Goal: Task Accomplishment & Management: Complete application form

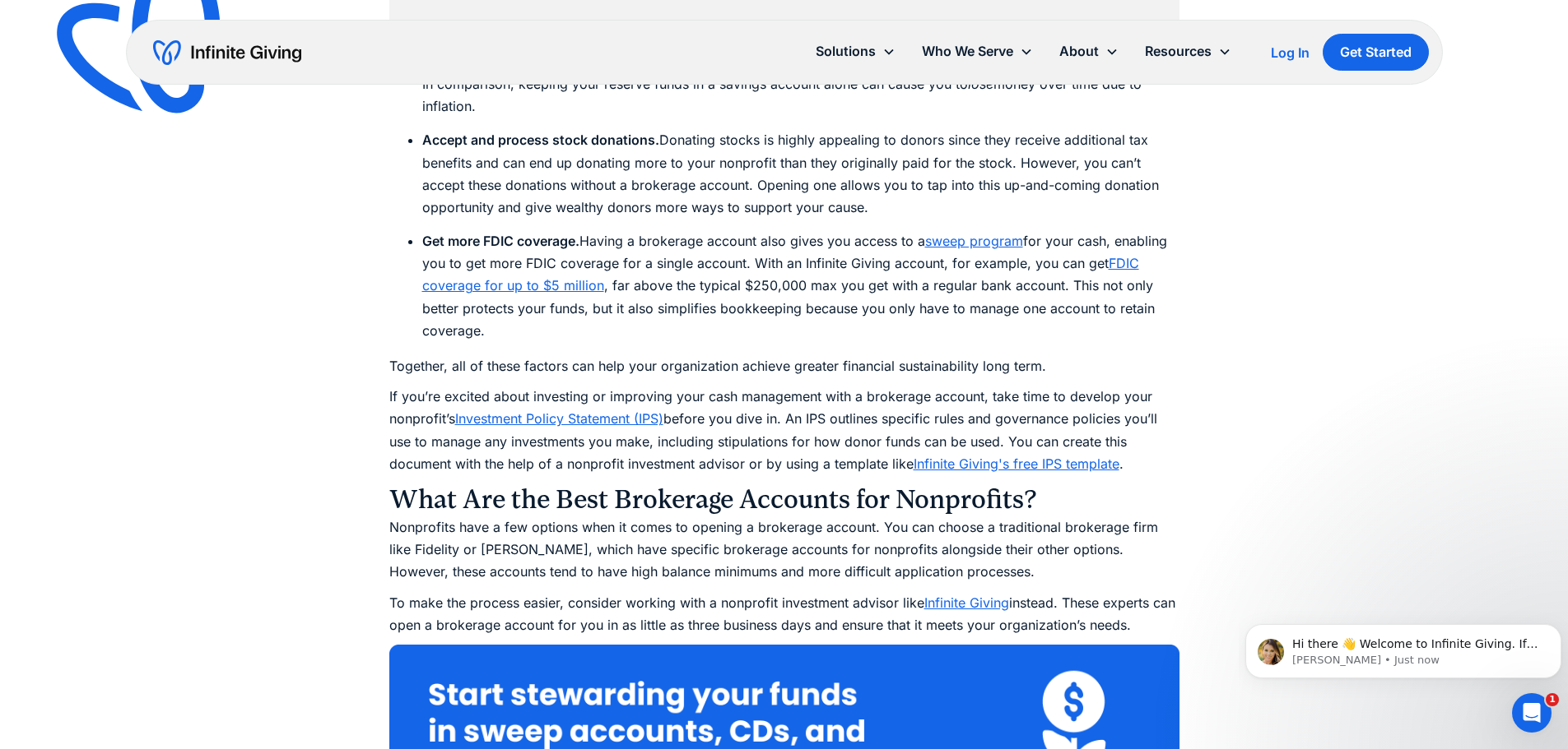
scroll to position [3126, 0]
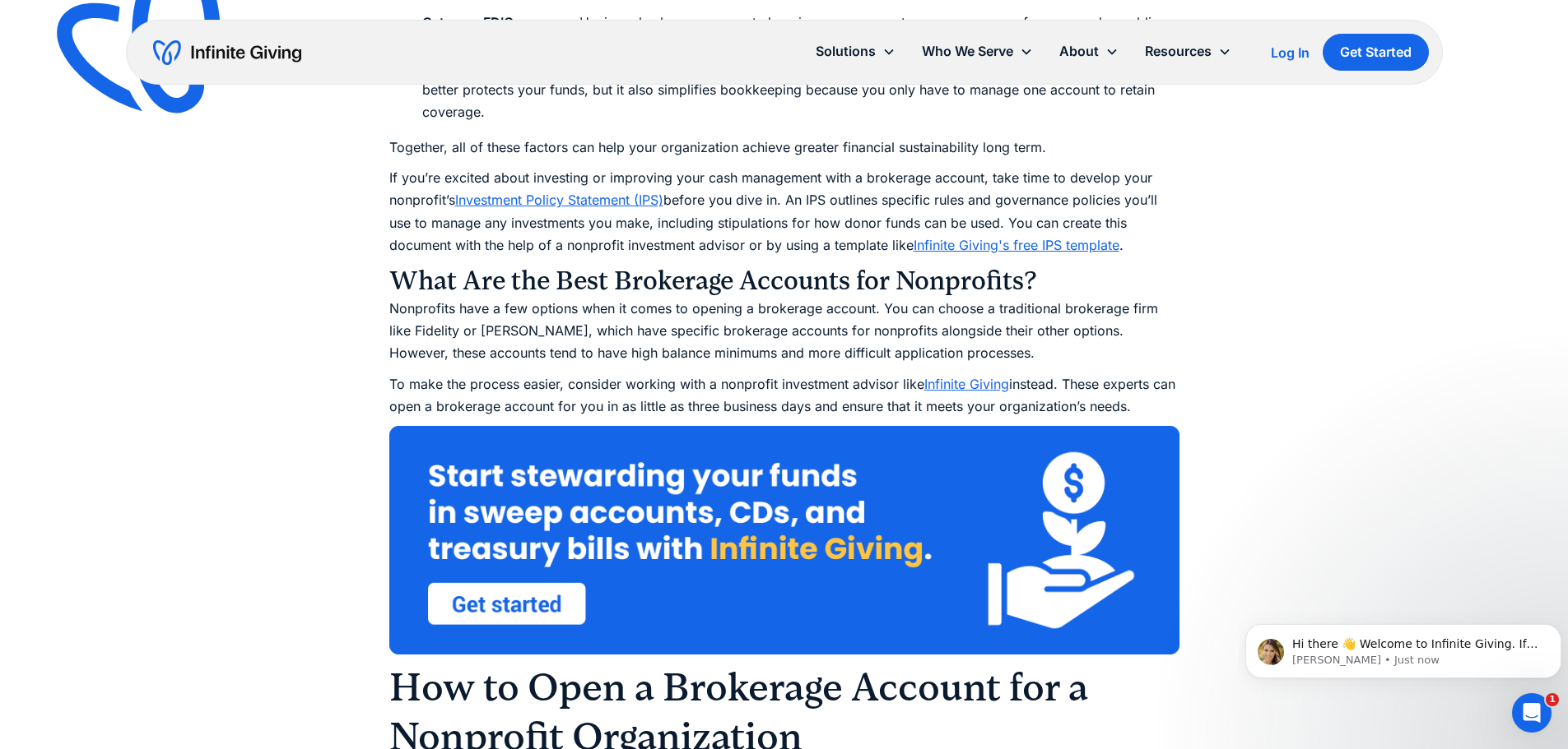
click at [974, 382] on link "Infinite Giving" at bounding box center [966, 384] width 84 height 17
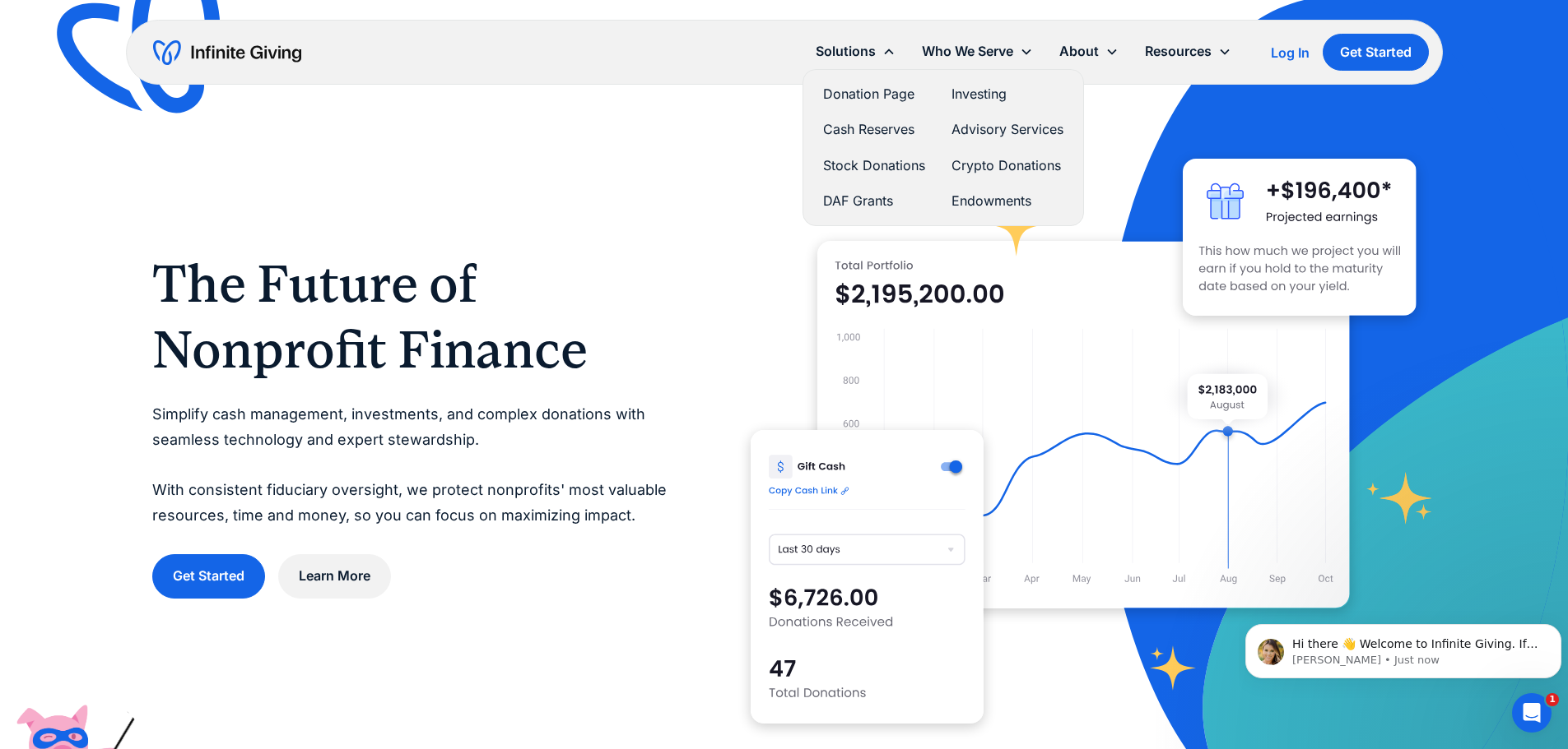
click at [875, 92] on link "Donation Page" at bounding box center [873, 94] width 102 height 22
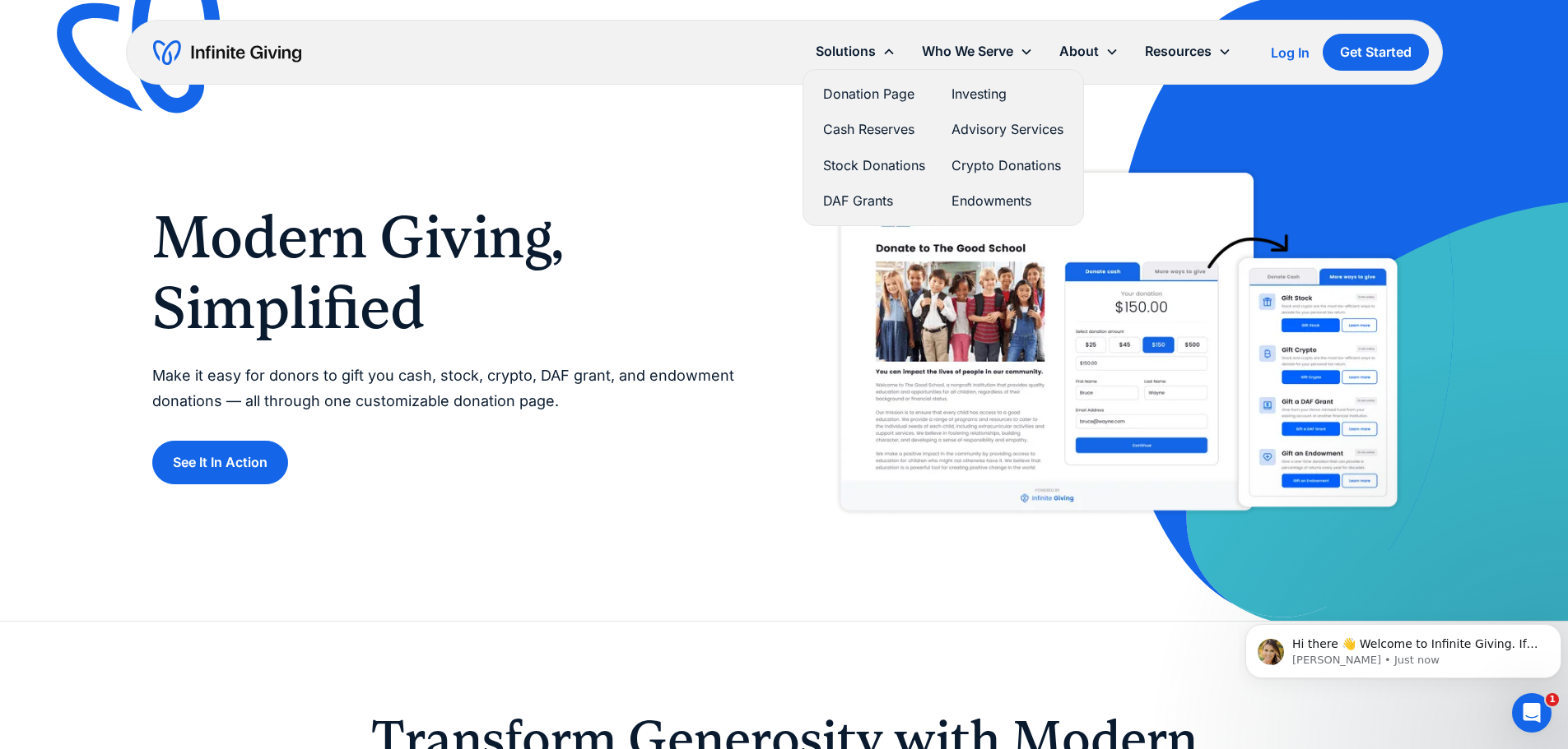
click at [858, 172] on link "Stock Donations" at bounding box center [873, 166] width 102 height 22
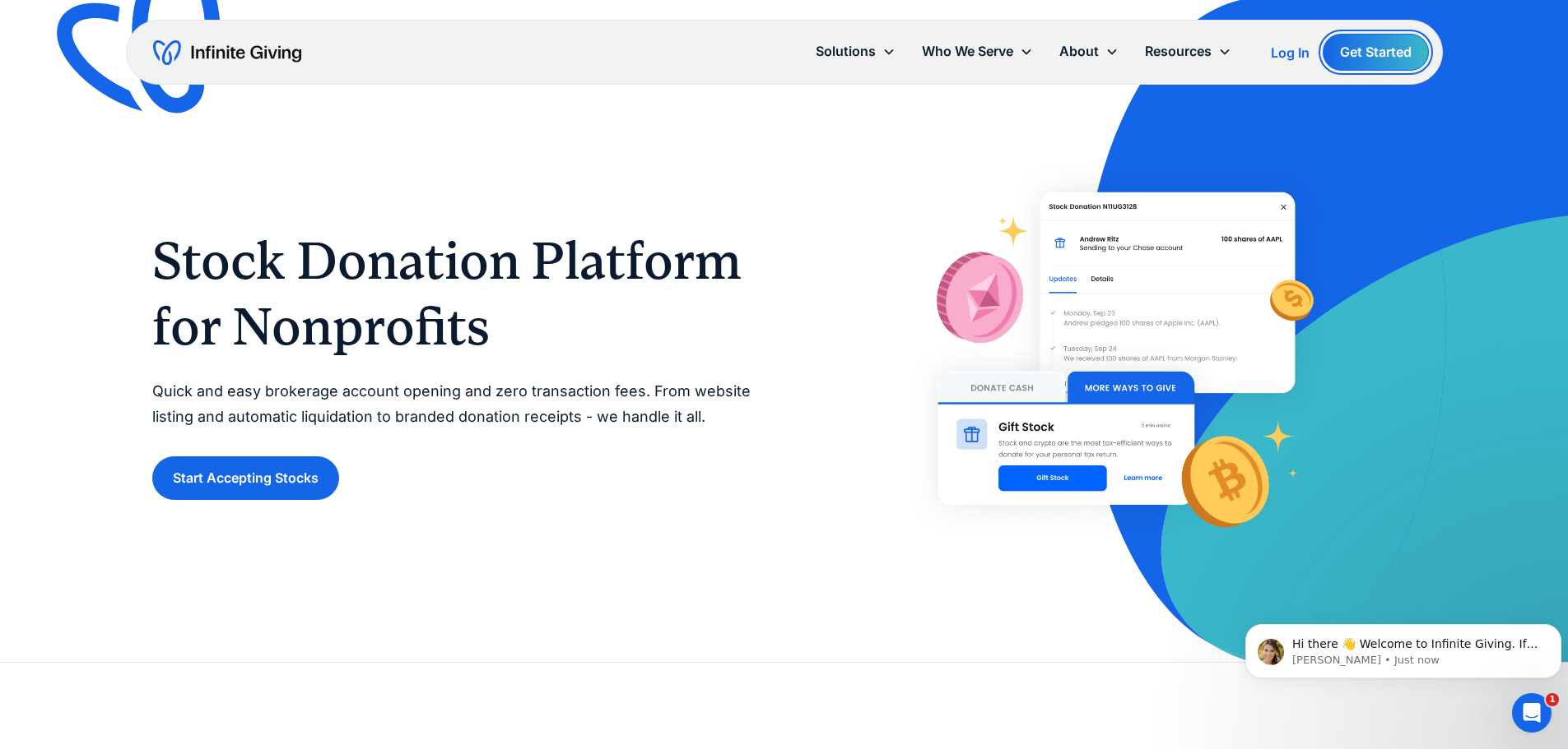
click at [1362, 50] on link "Get Started" at bounding box center [1375, 52] width 106 height 37
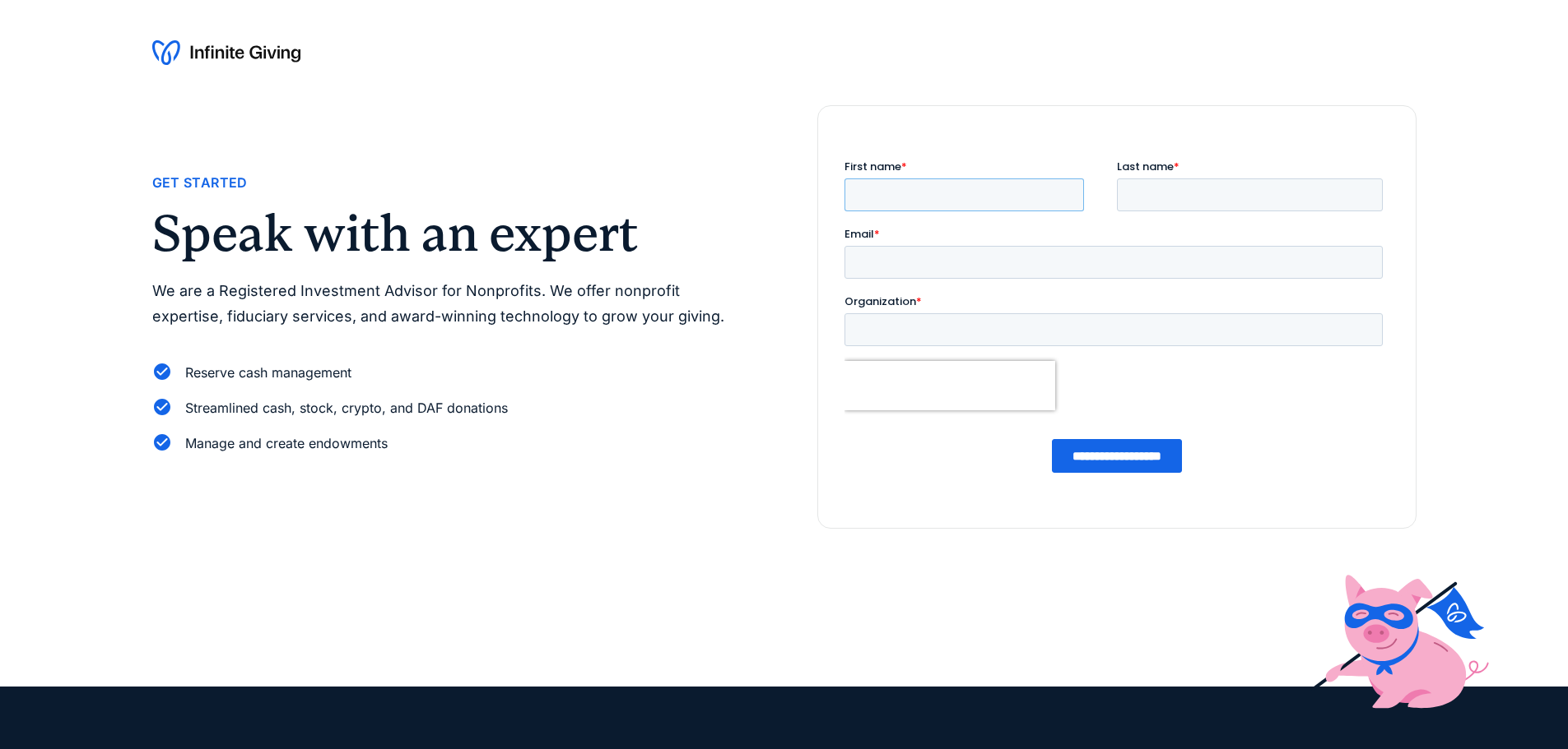
click at [924, 196] on input "First name *" at bounding box center [963, 194] width 239 height 33
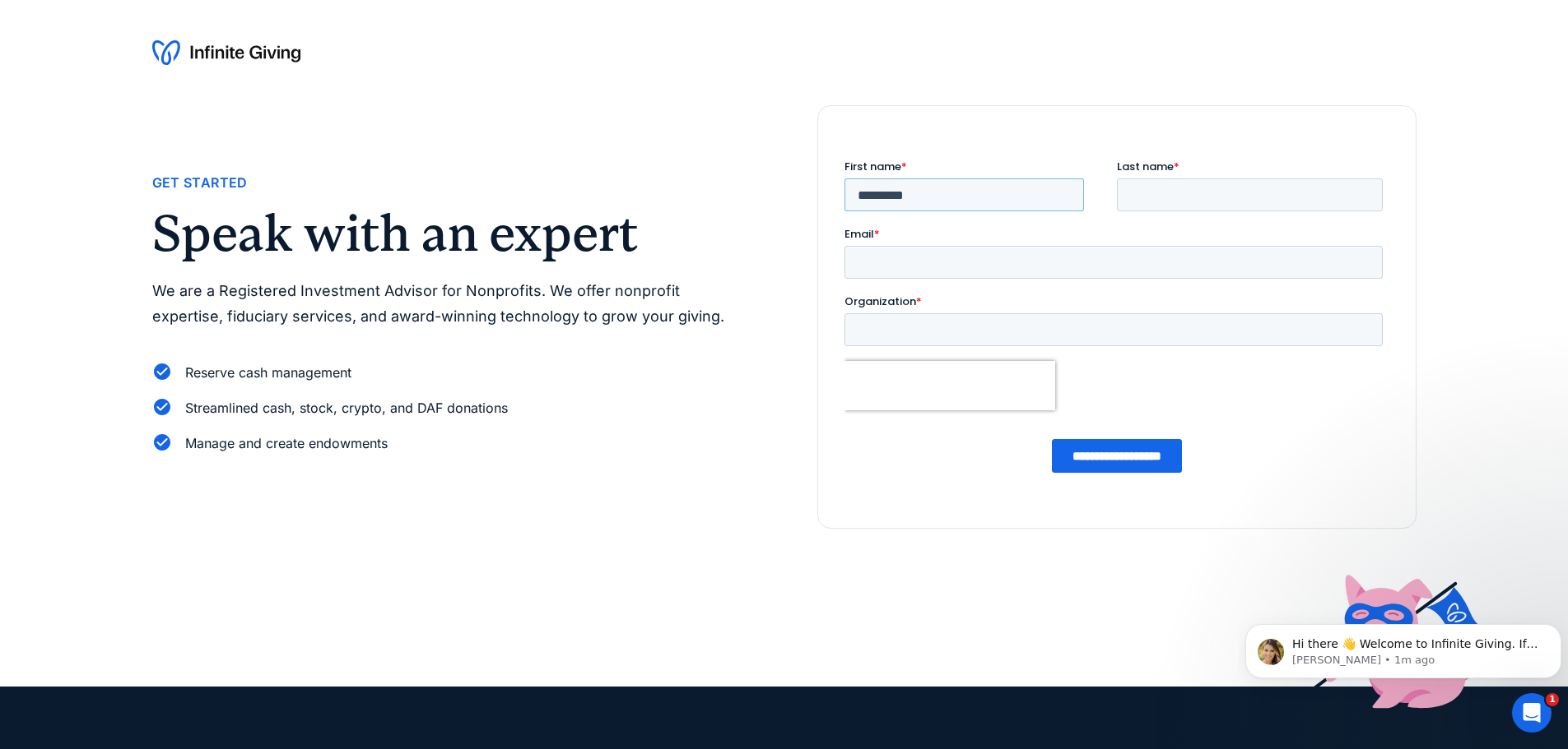
type input "*********"
type input "*****"
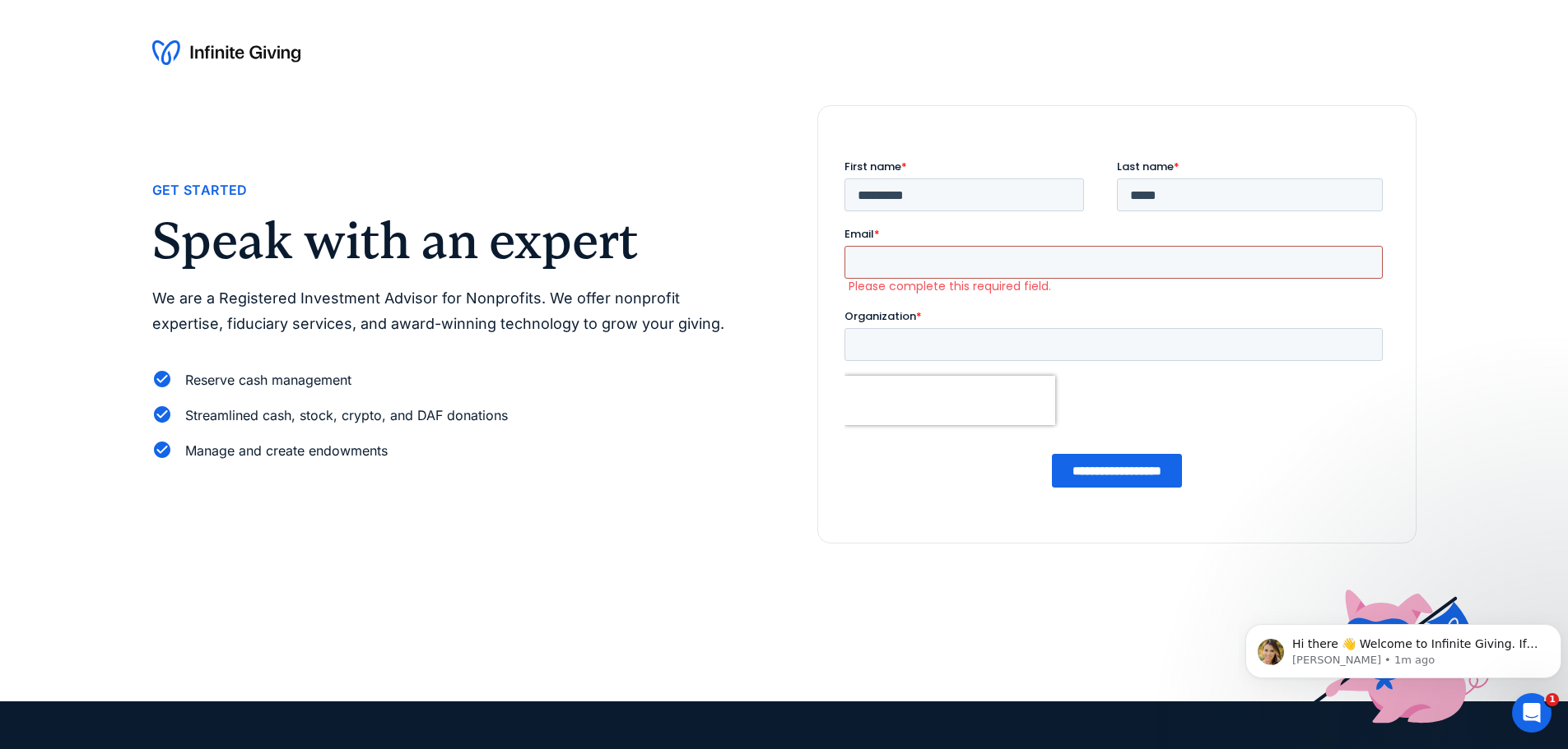
click at [915, 271] on input "Email *" at bounding box center [1112, 262] width 538 height 33
click at [874, 260] on input "Email *" at bounding box center [1112, 262] width 538 height 33
click at [911, 261] on input "Email *" at bounding box center [1112, 262] width 538 height 33
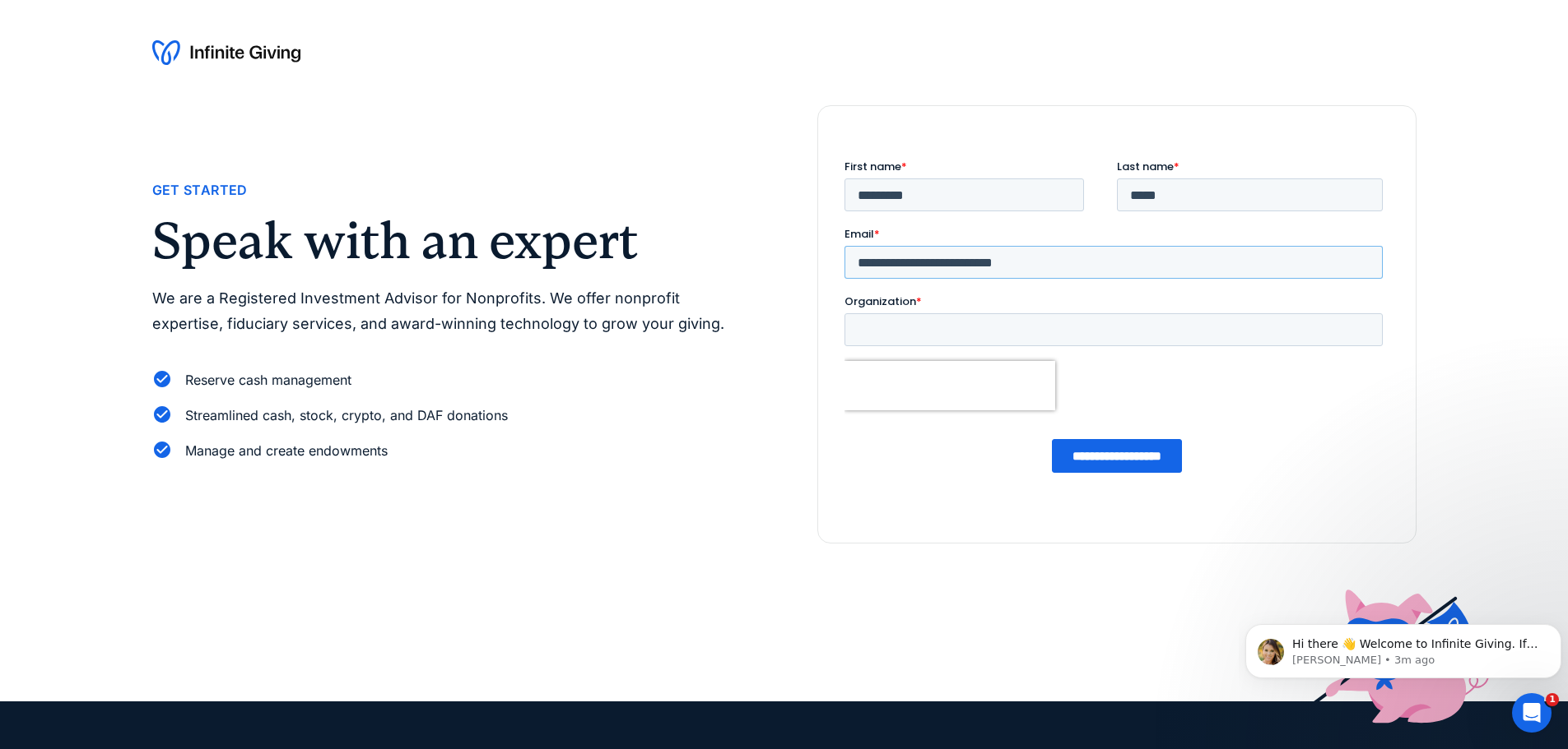
type input "**********"
click at [1080, 256] on input "**********" at bounding box center [1112, 262] width 538 height 33
type input "**********"
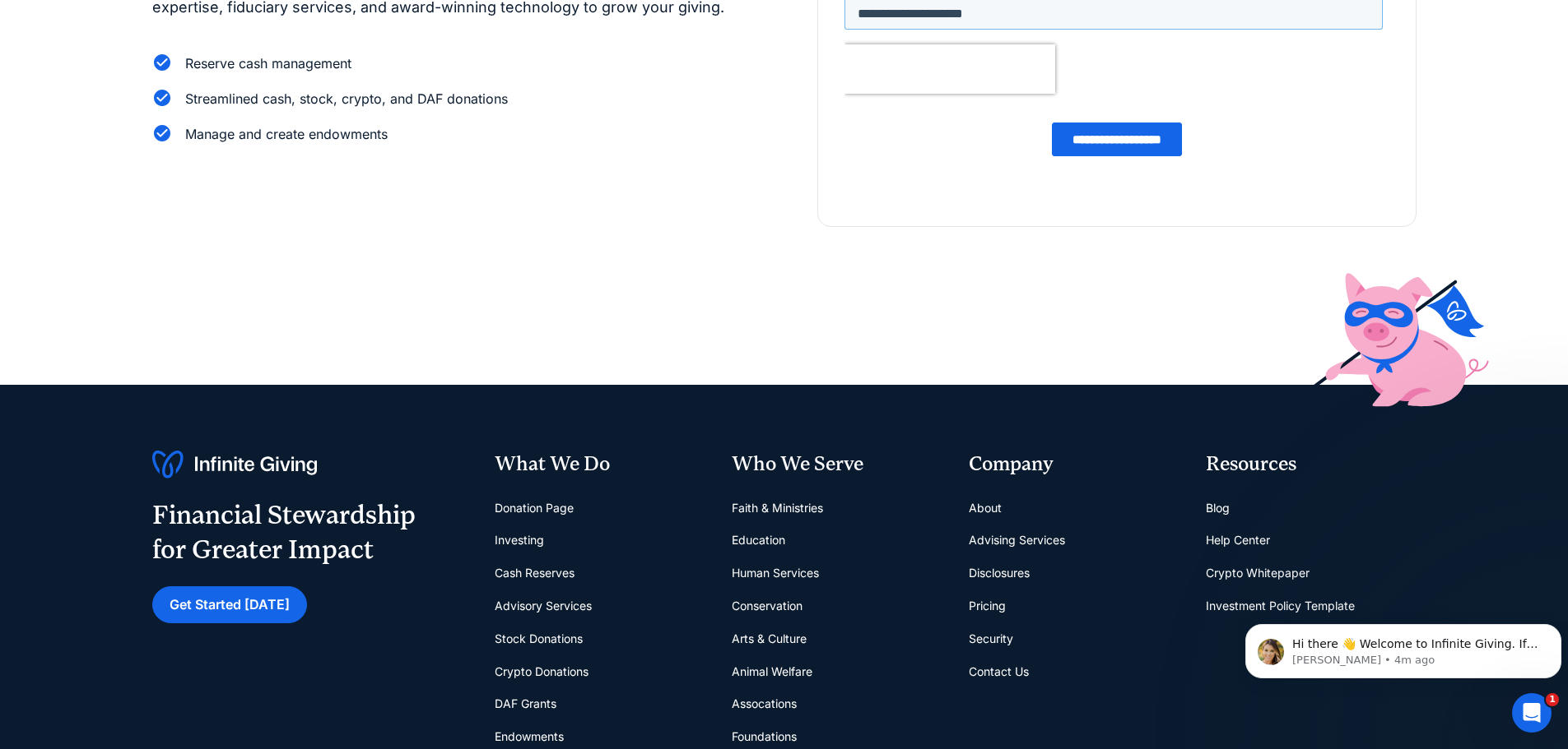
scroll to position [412, 0]
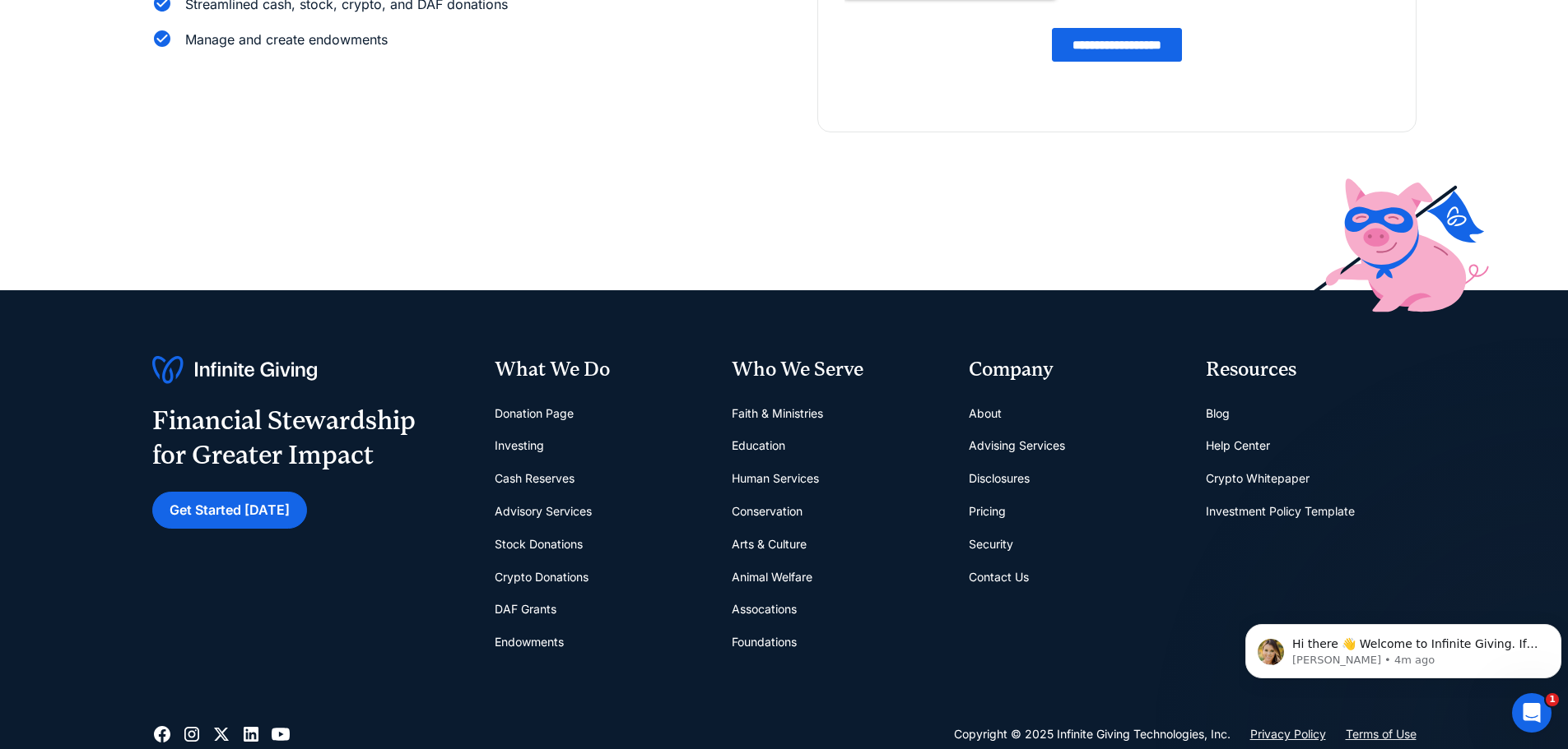
type input "**********"
click at [977, 411] on link "About" at bounding box center [984, 414] width 33 height 33
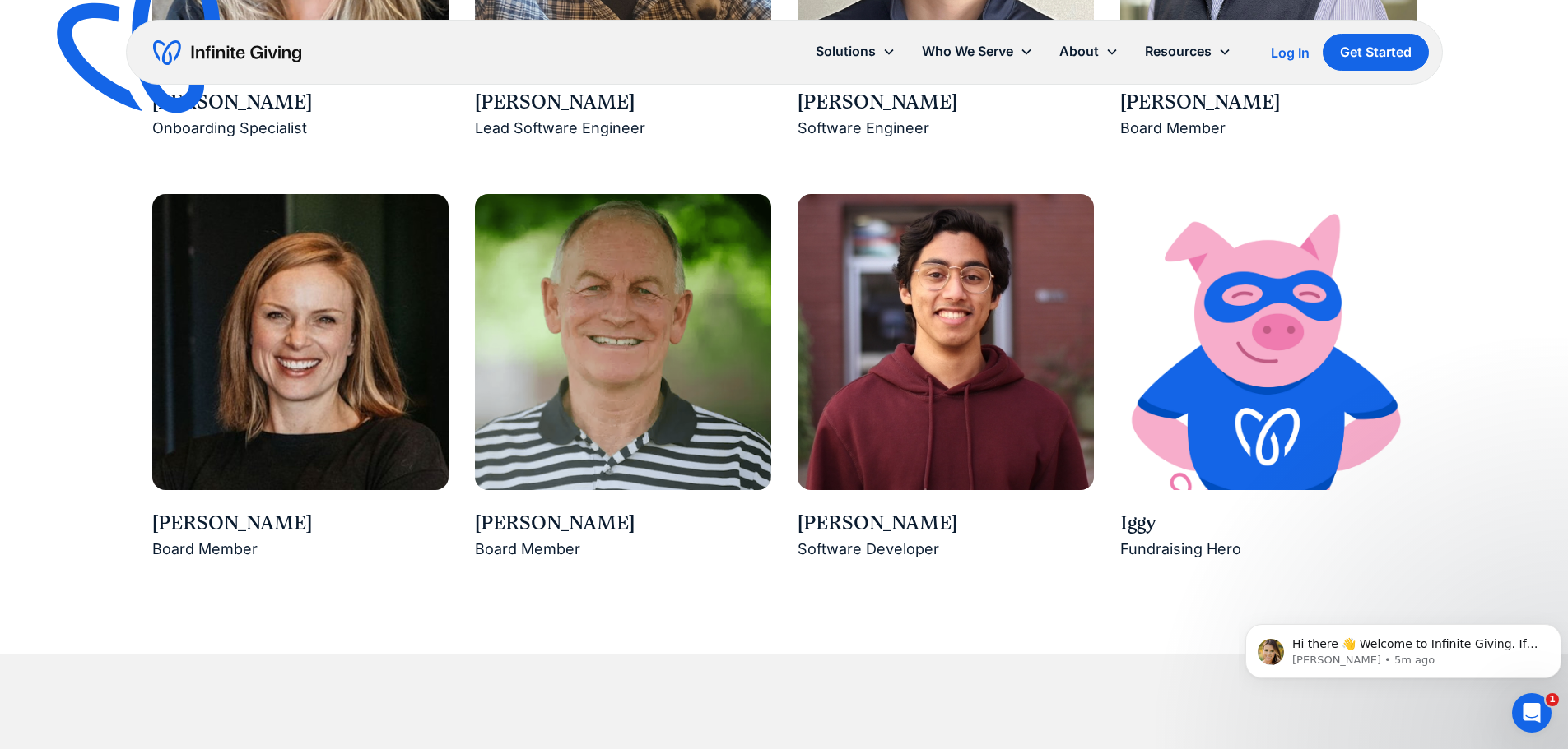
scroll to position [2633, 0]
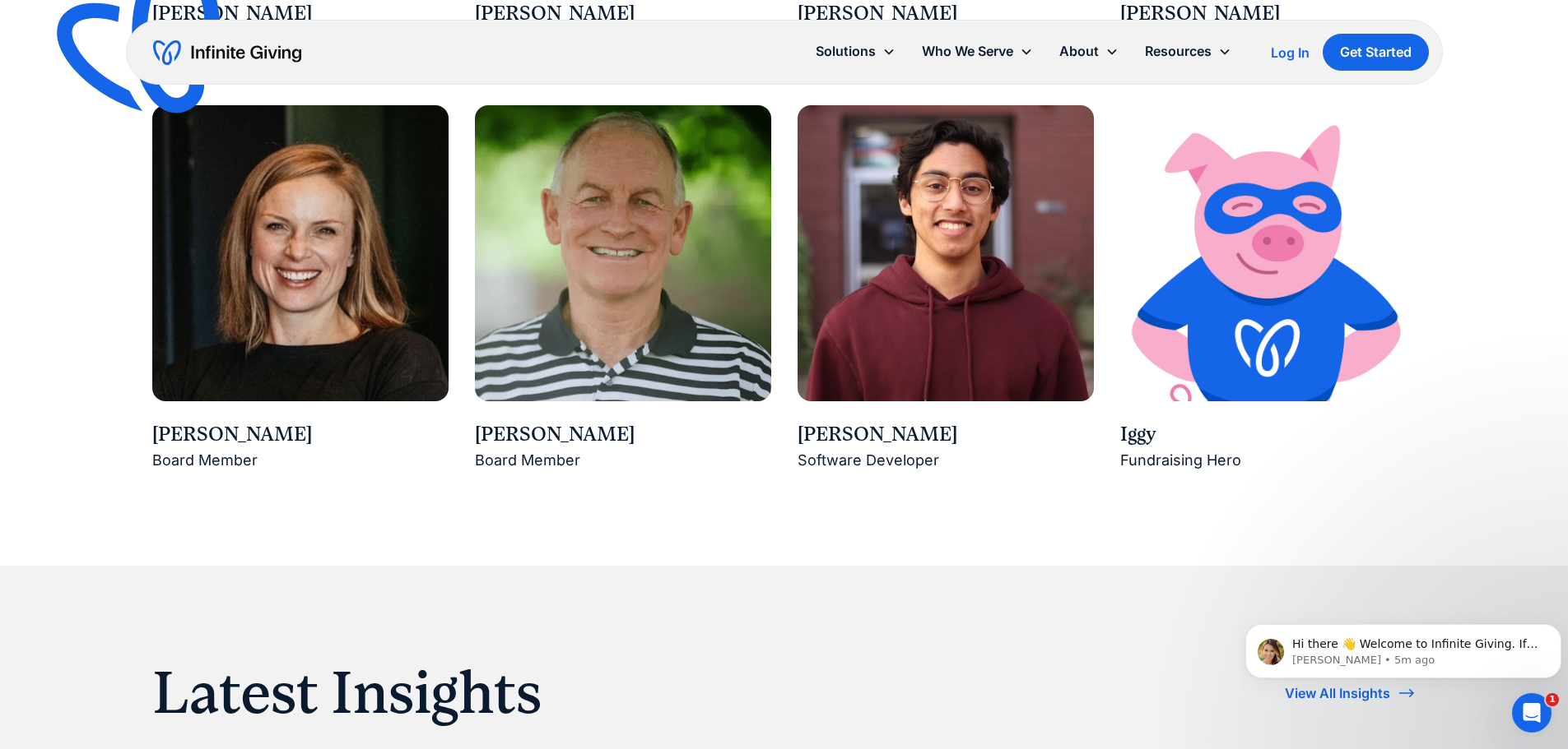
click at [270, 326] on img at bounding box center [300, 253] width 297 height 297
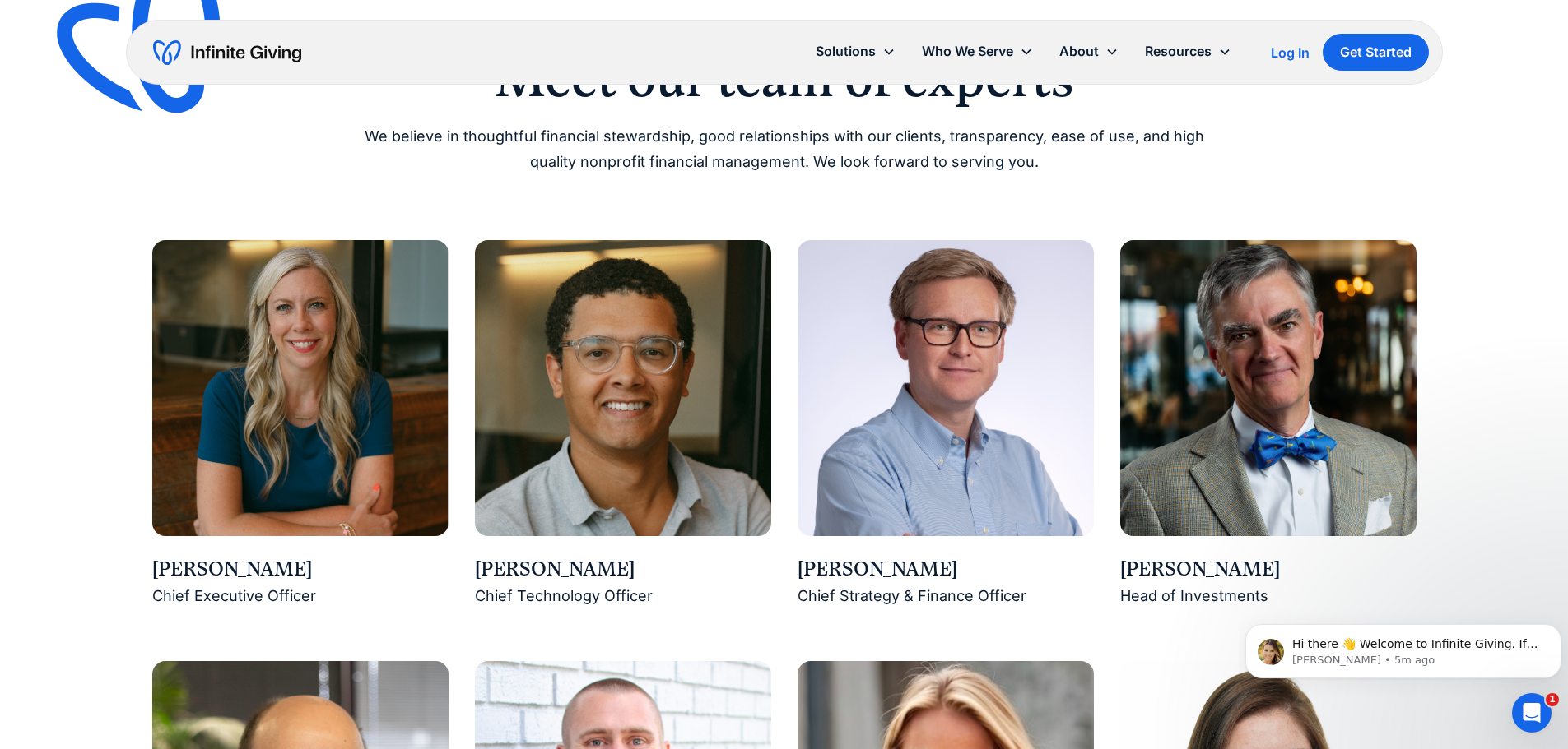
scroll to position [1069, 0]
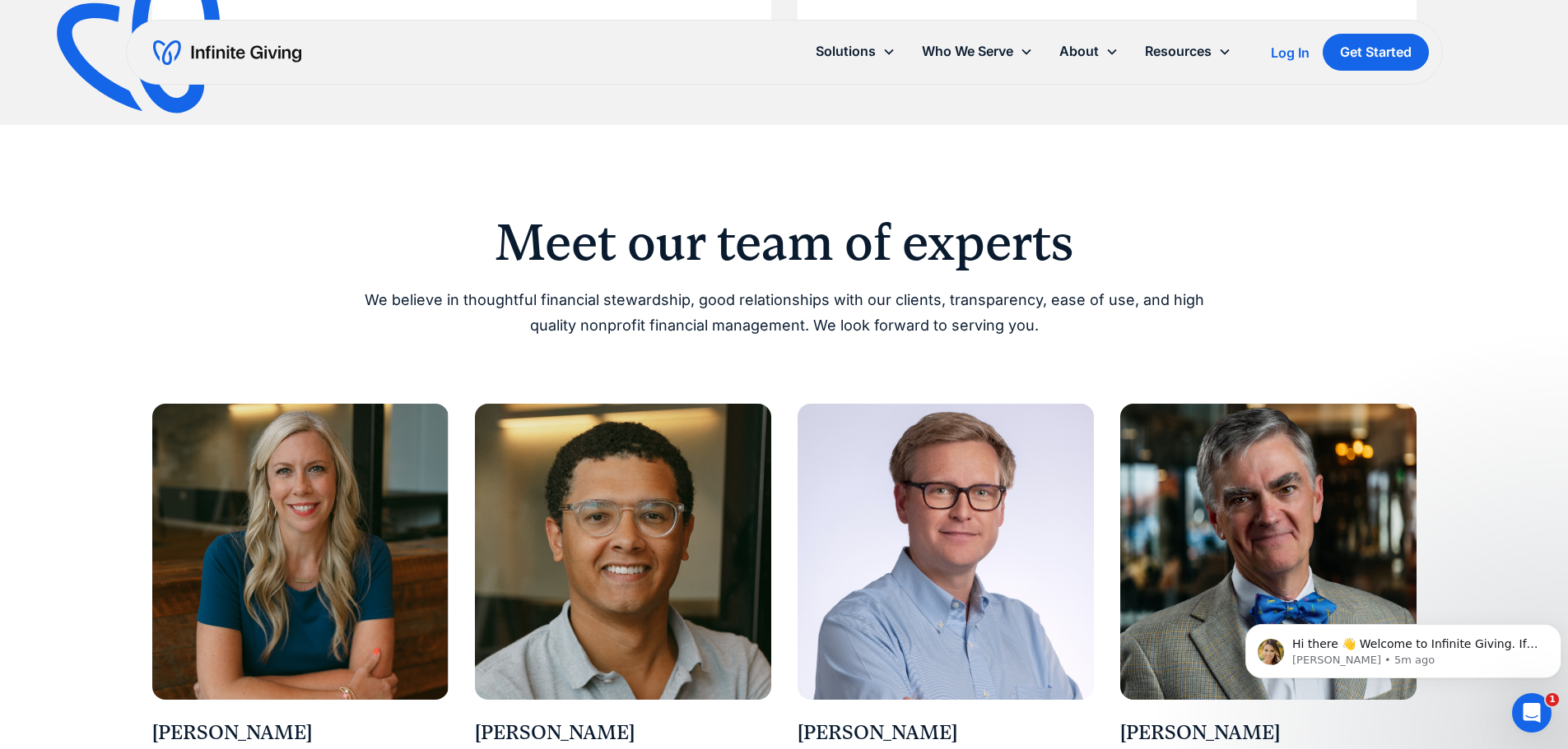
click at [260, 528] on img at bounding box center [300, 552] width 297 height 297
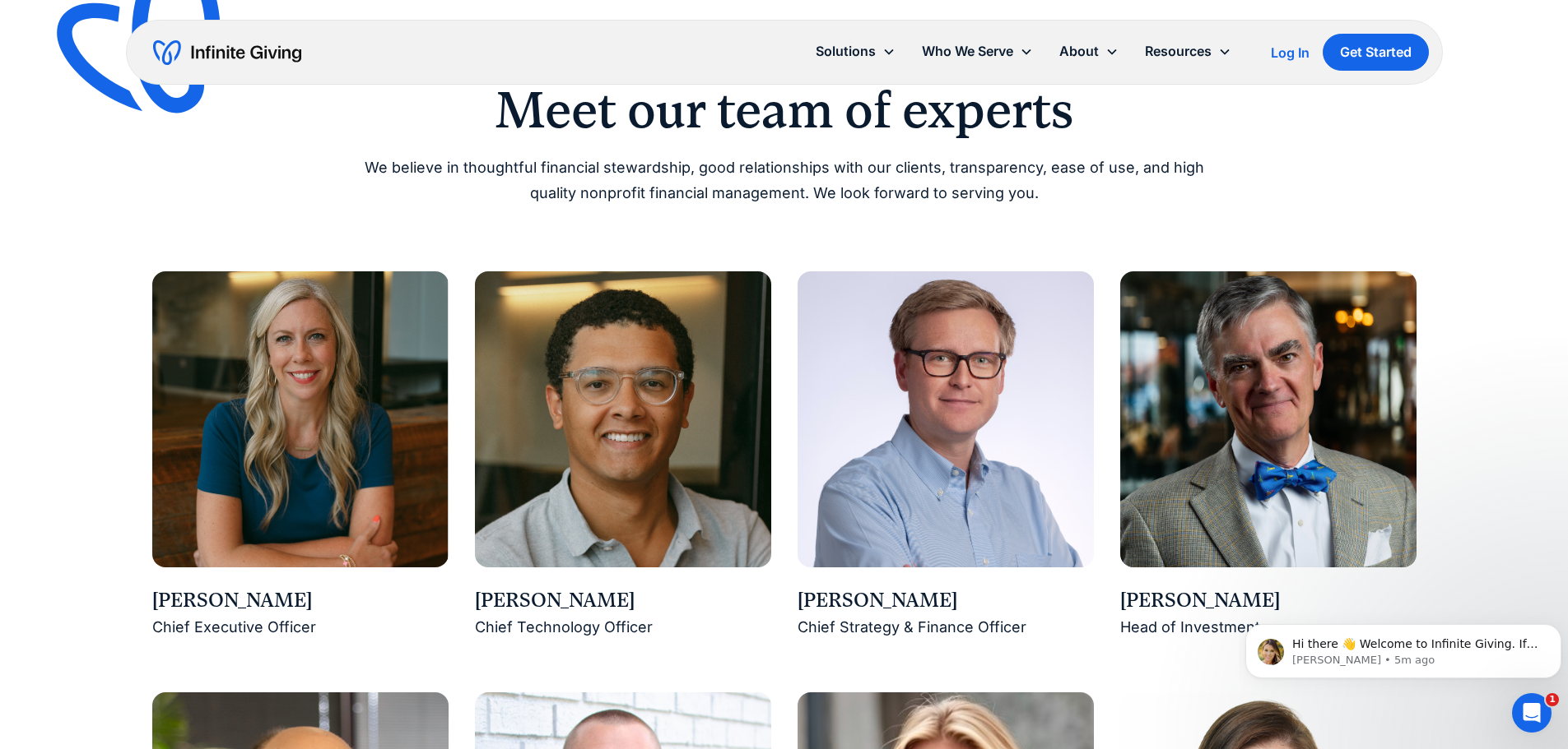
scroll to position [1481, 0]
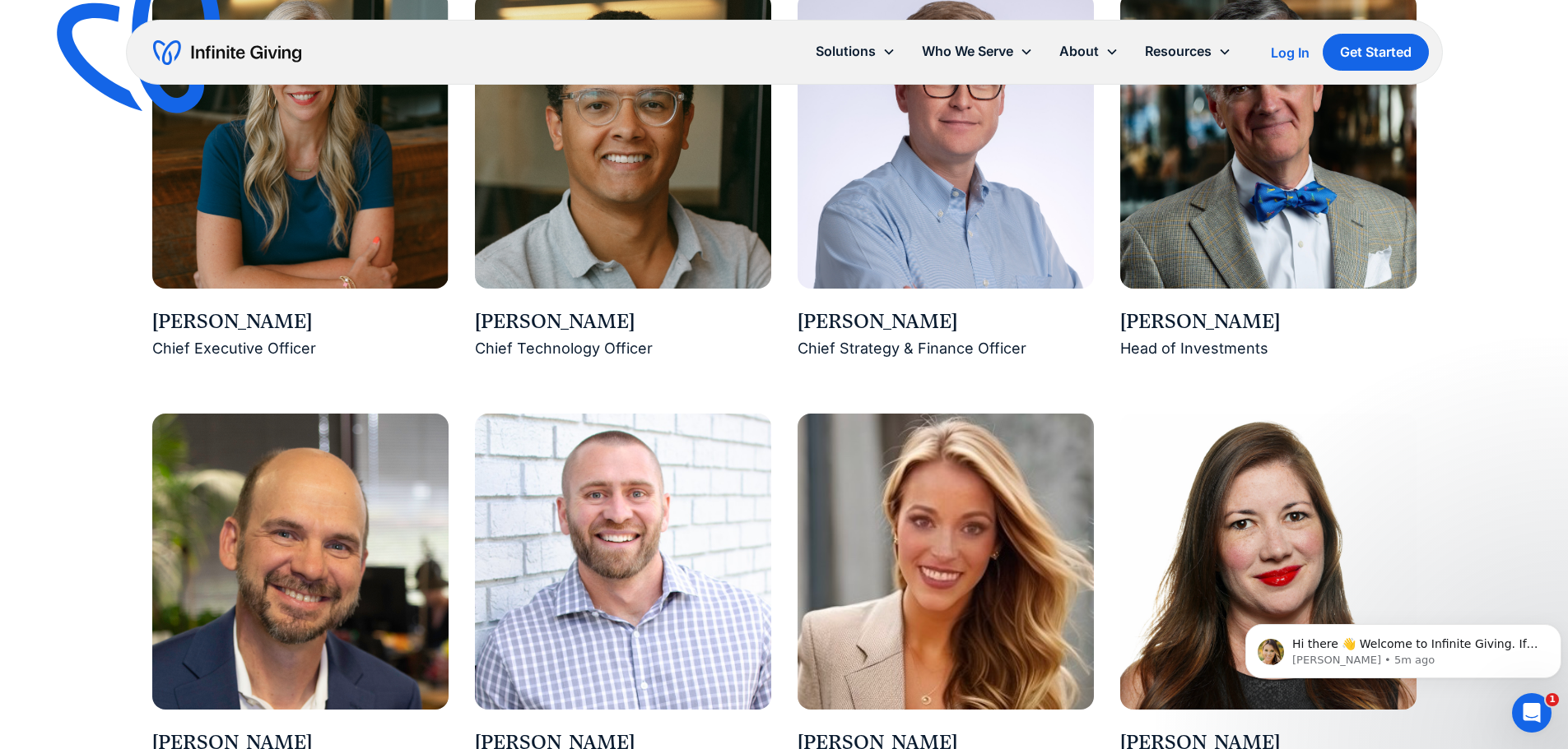
click at [240, 335] on div "Karen Houghton" at bounding box center [300, 322] width 297 height 28
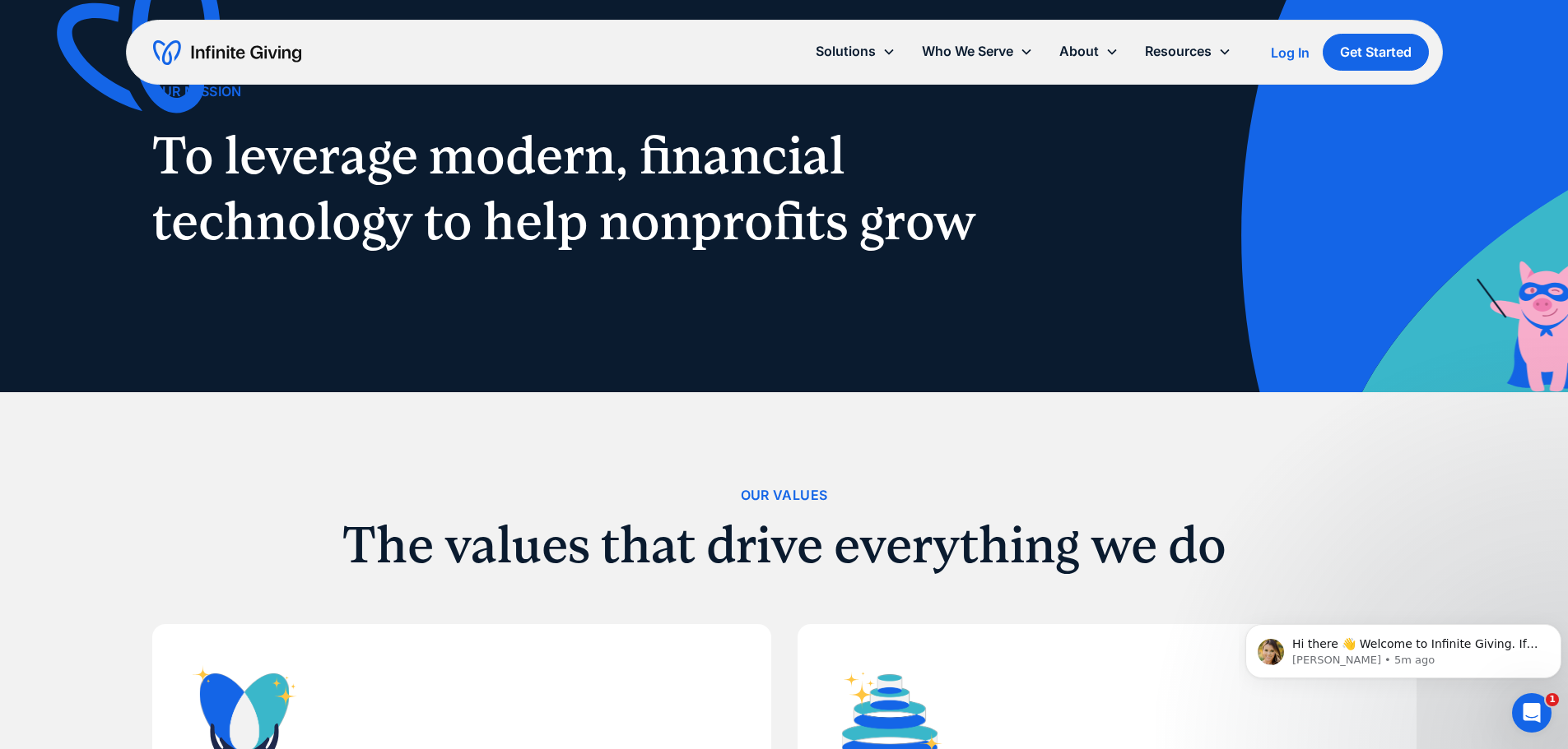
scroll to position [0, 0]
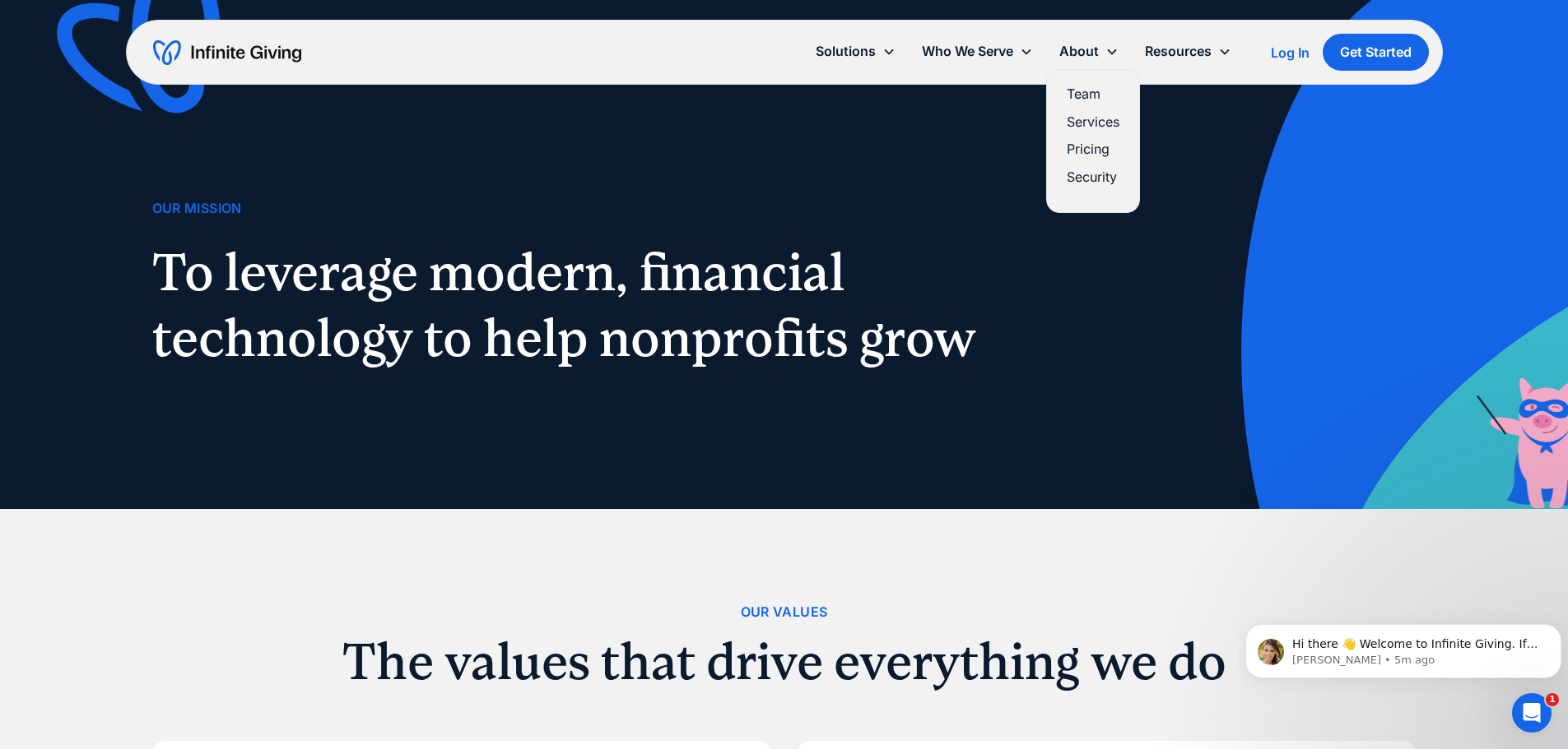
click at [1090, 147] on link "Pricing" at bounding box center [1093, 149] width 53 height 22
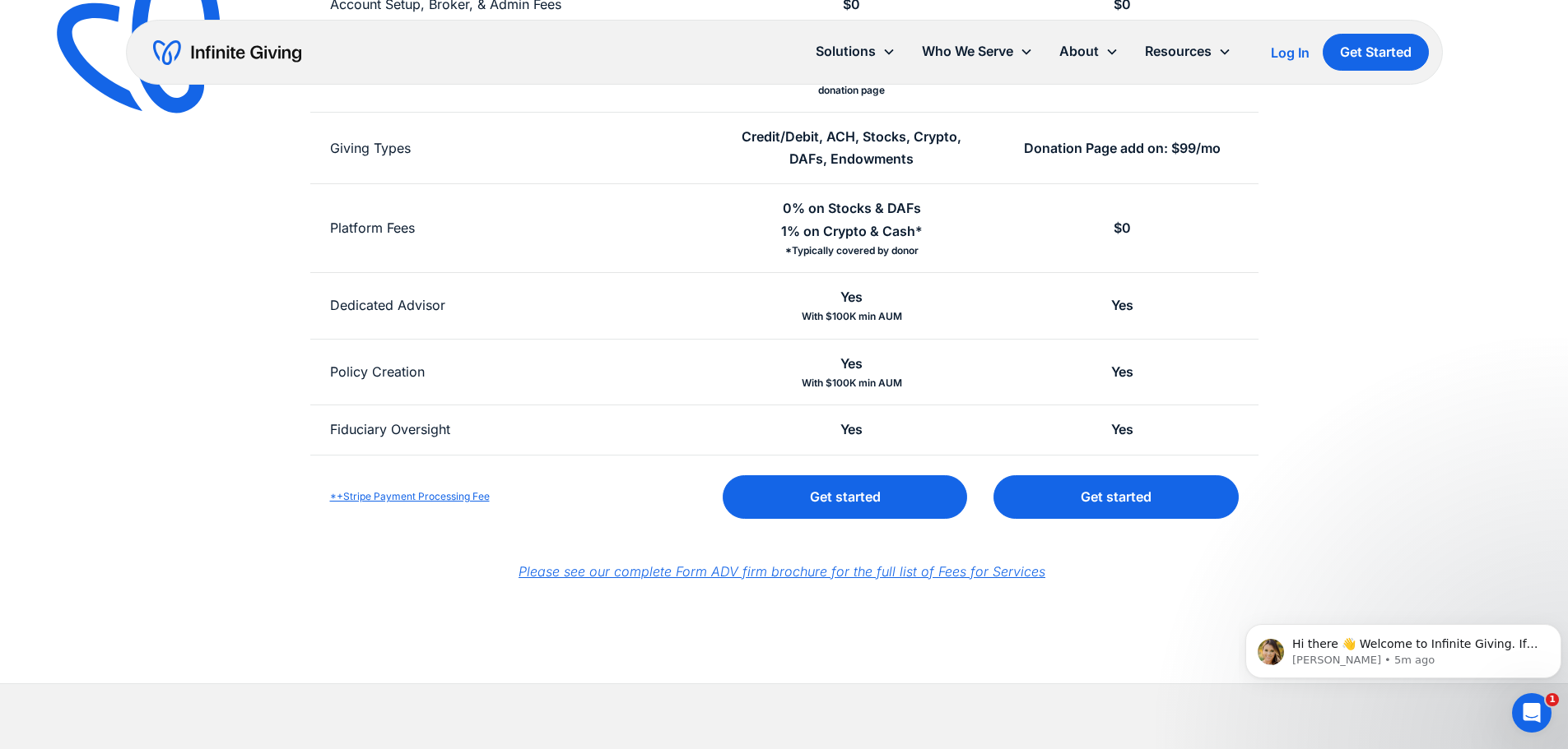
scroll to position [575, 0]
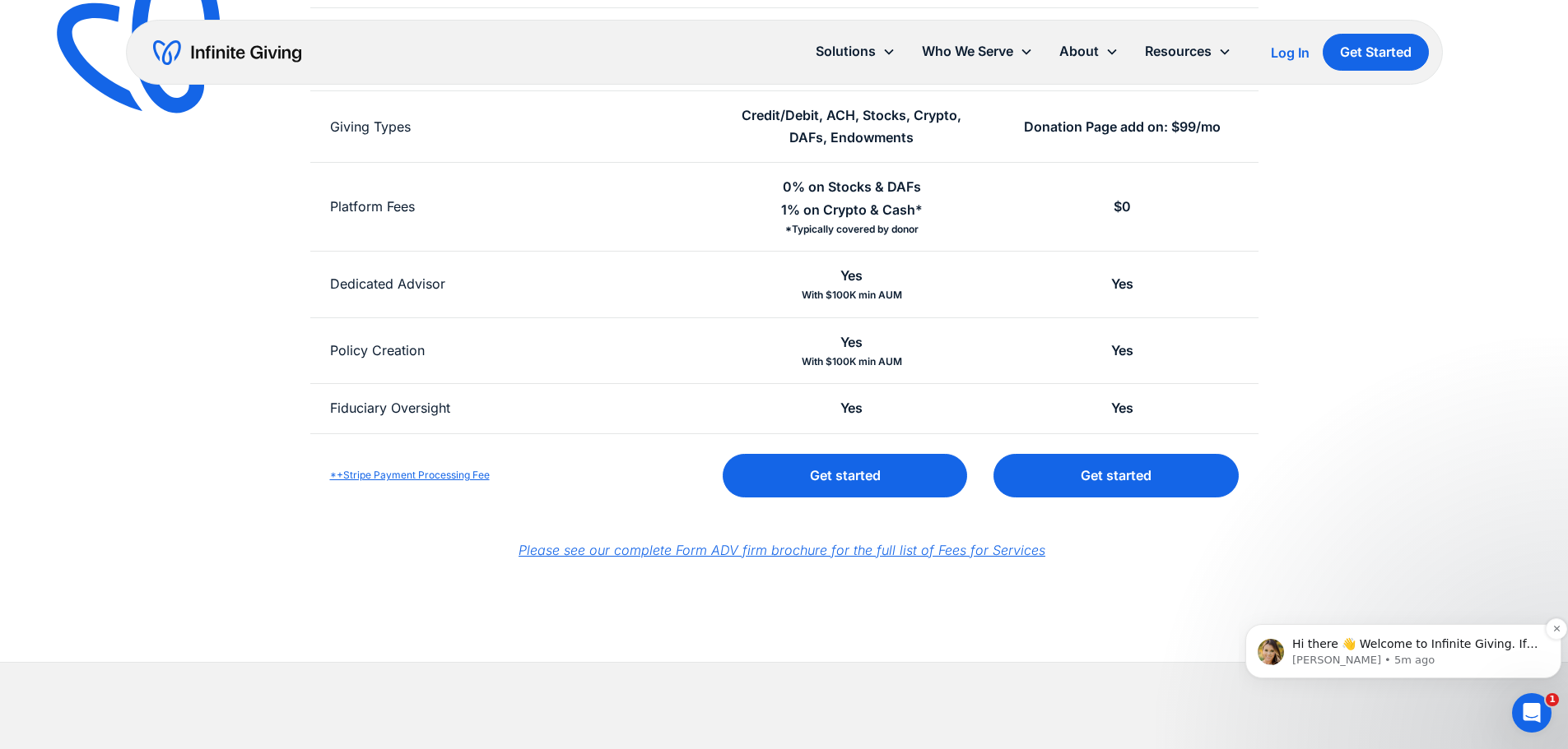
click at [1415, 649] on p "Hi there 👋 Welcome to Infinite Giving. If you have any questions, just reply to…" at bounding box center [1416, 645] width 248 height 17
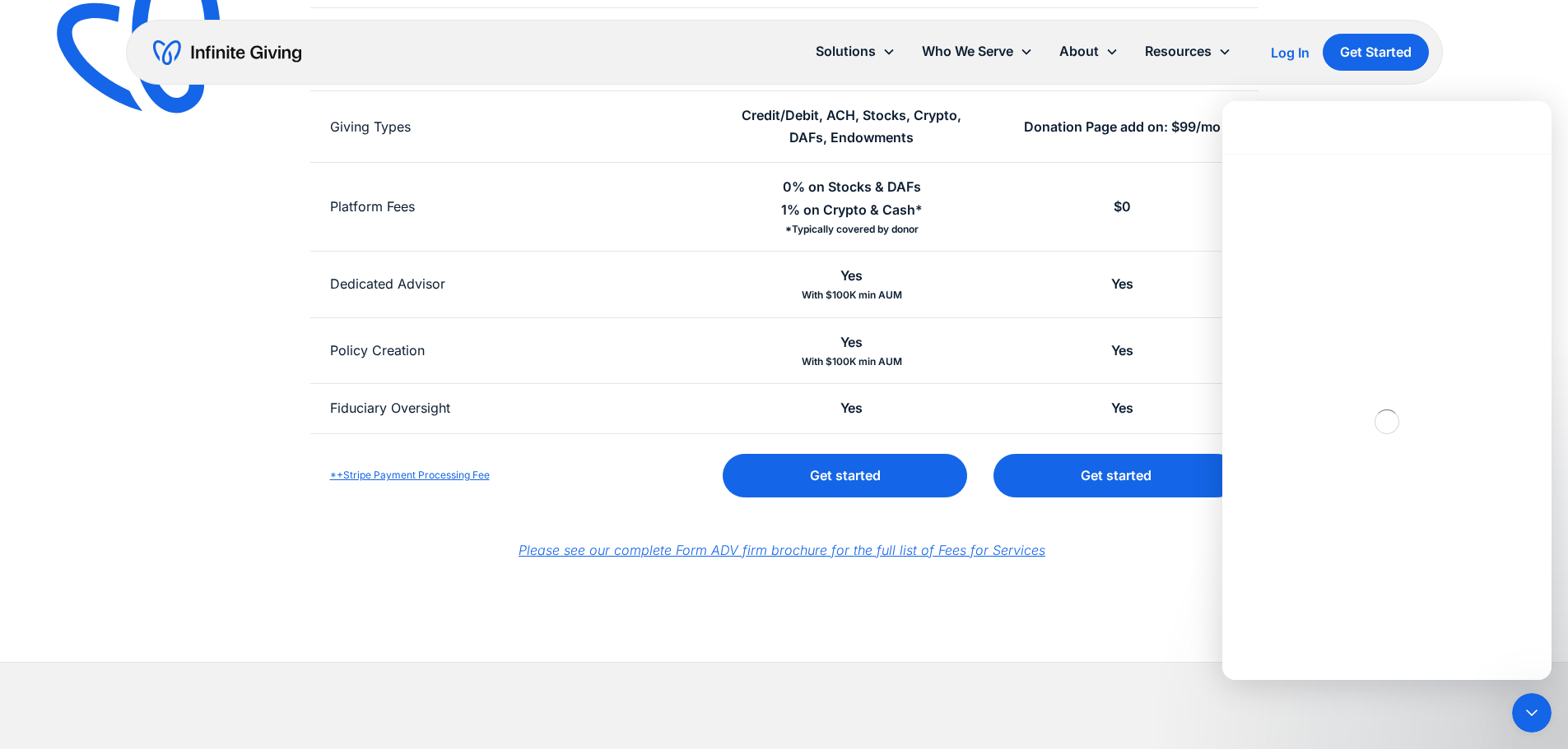
scroll to position [0, 0]
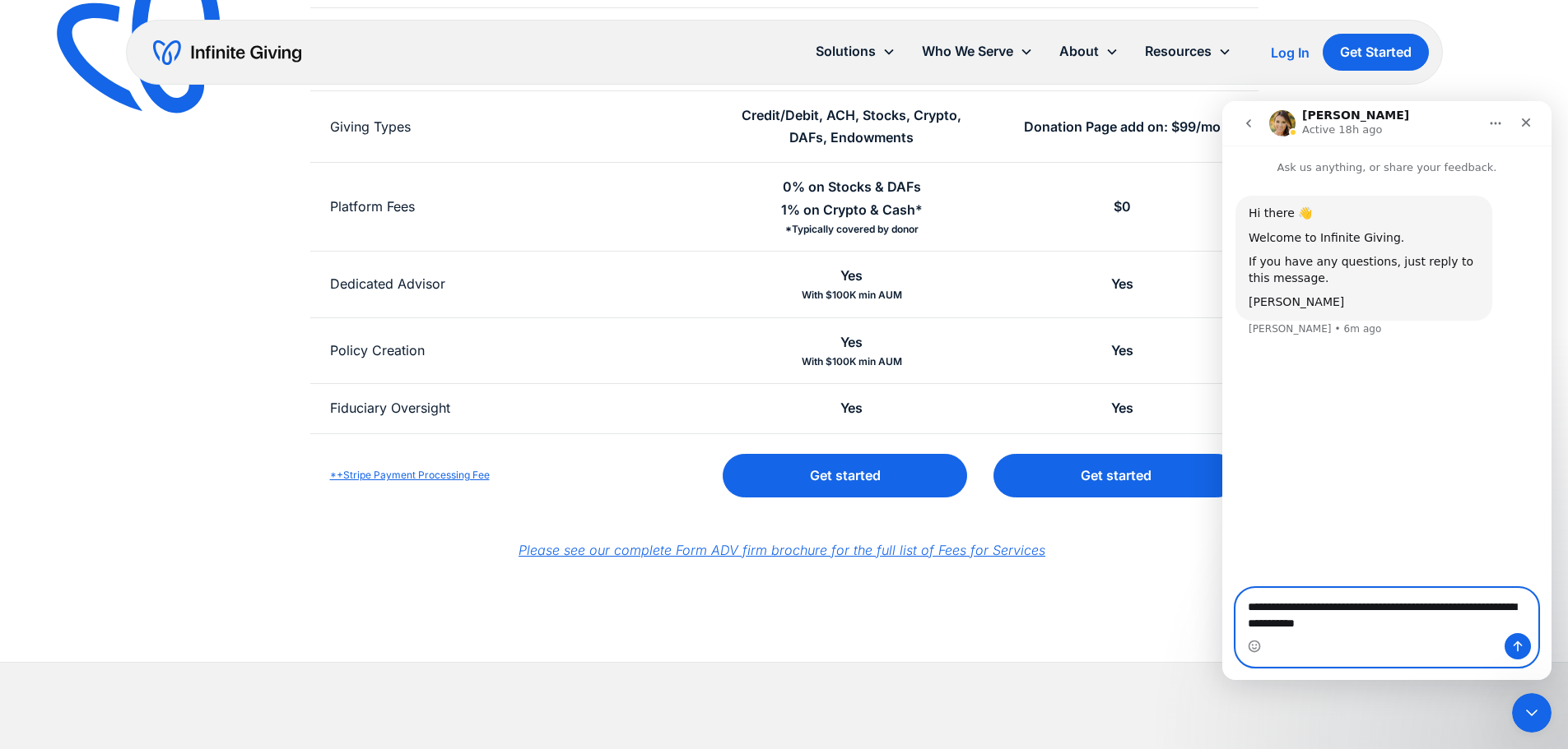
paste textarea "**********"
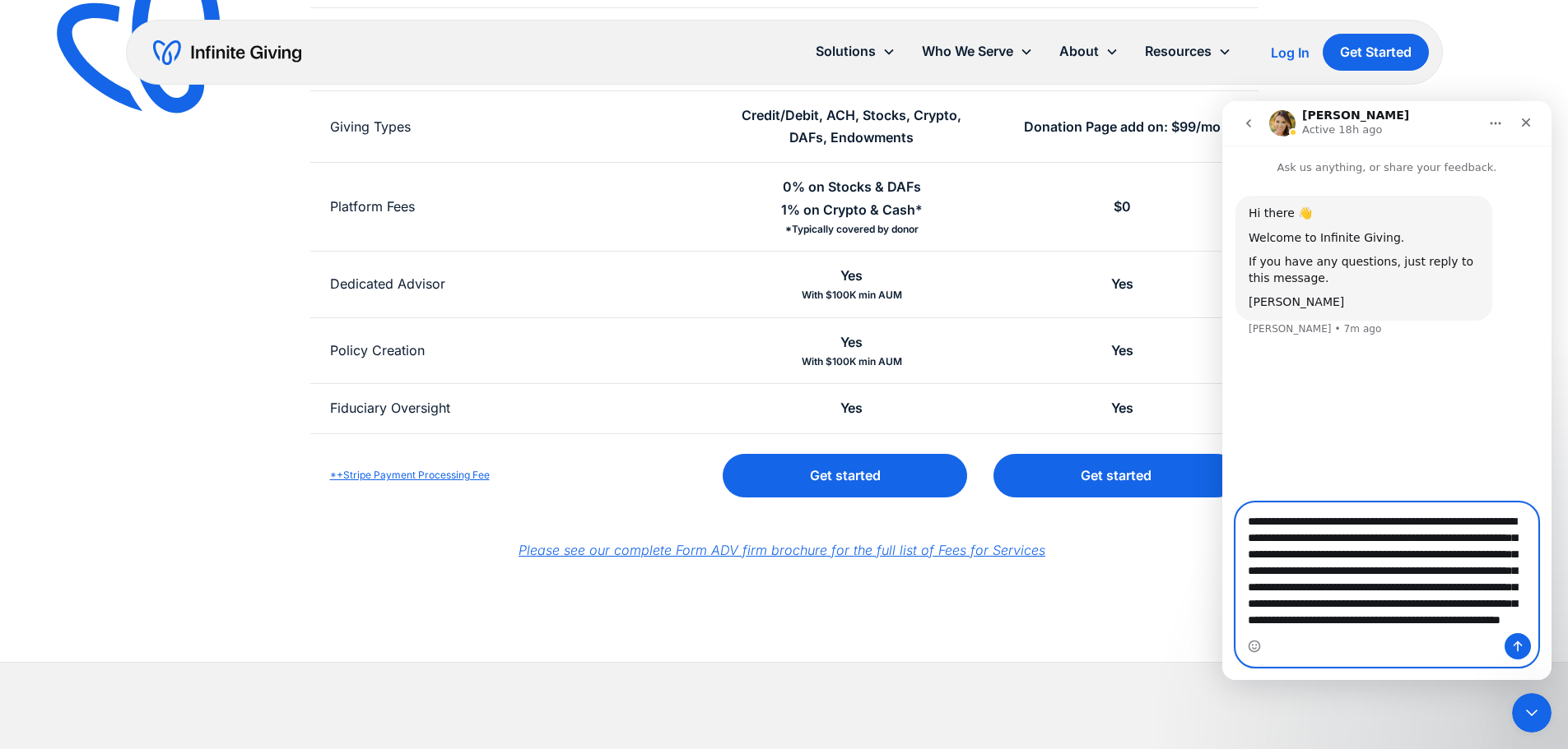
scroll to position [44, 0]
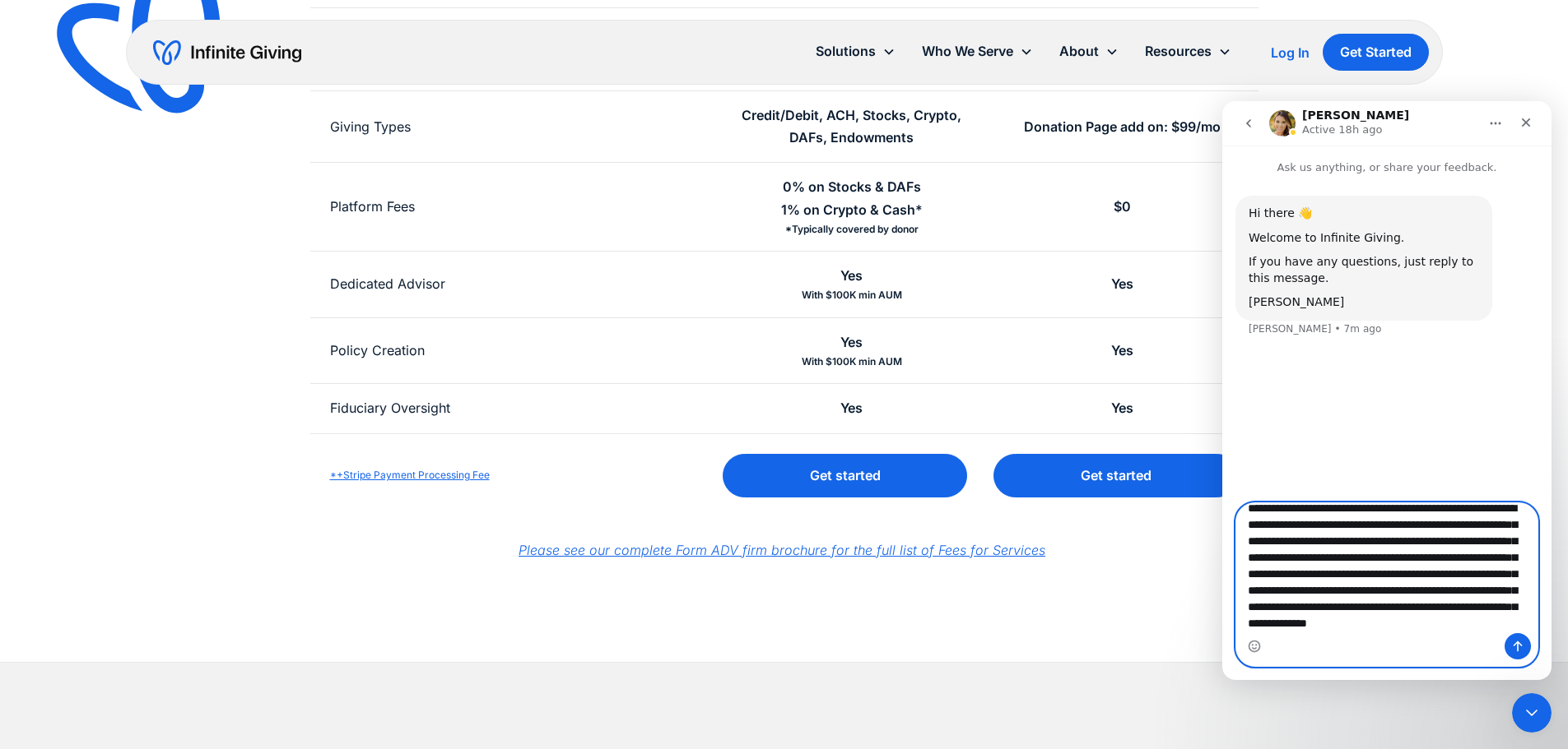
type textarea "**********"
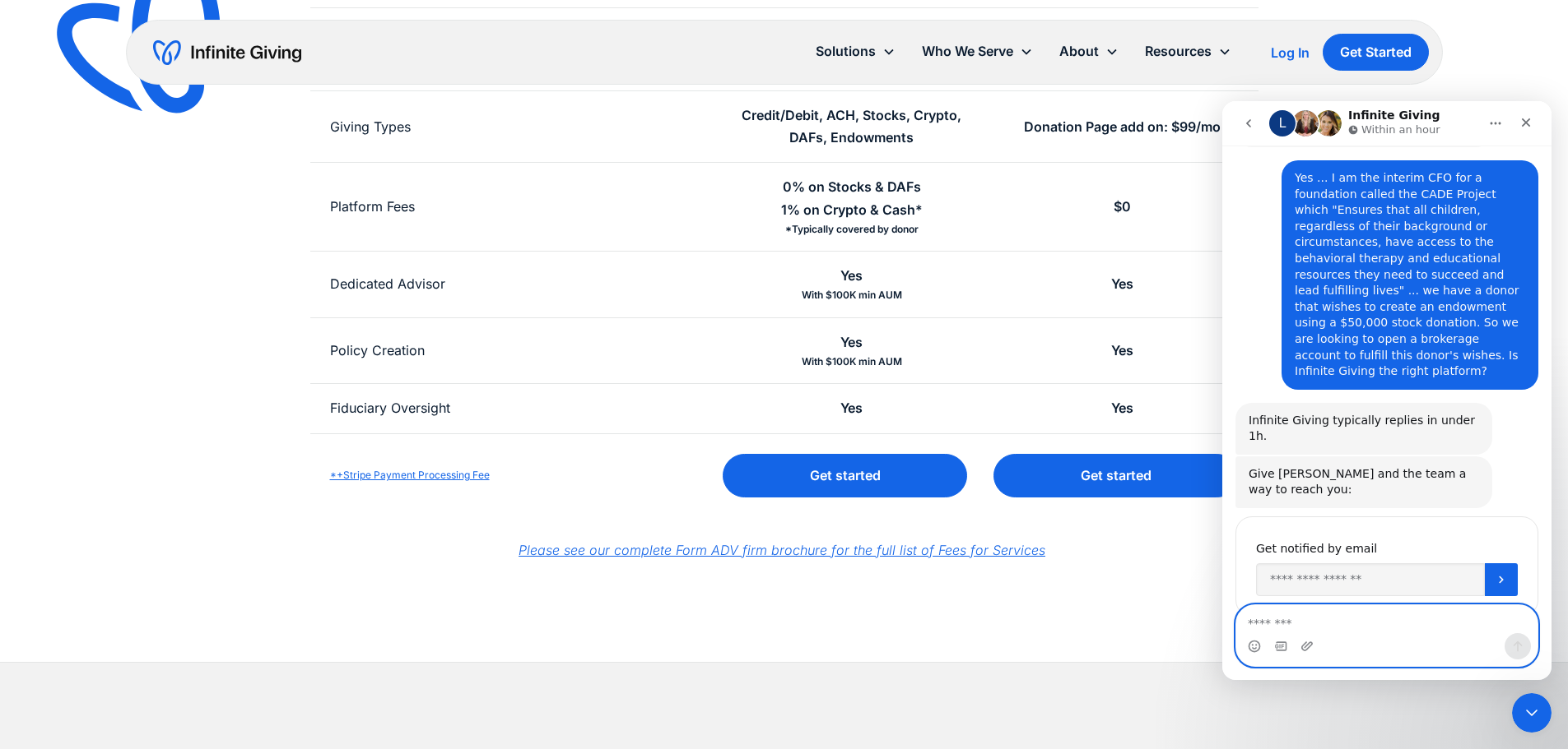
scroll to position [191, 0]
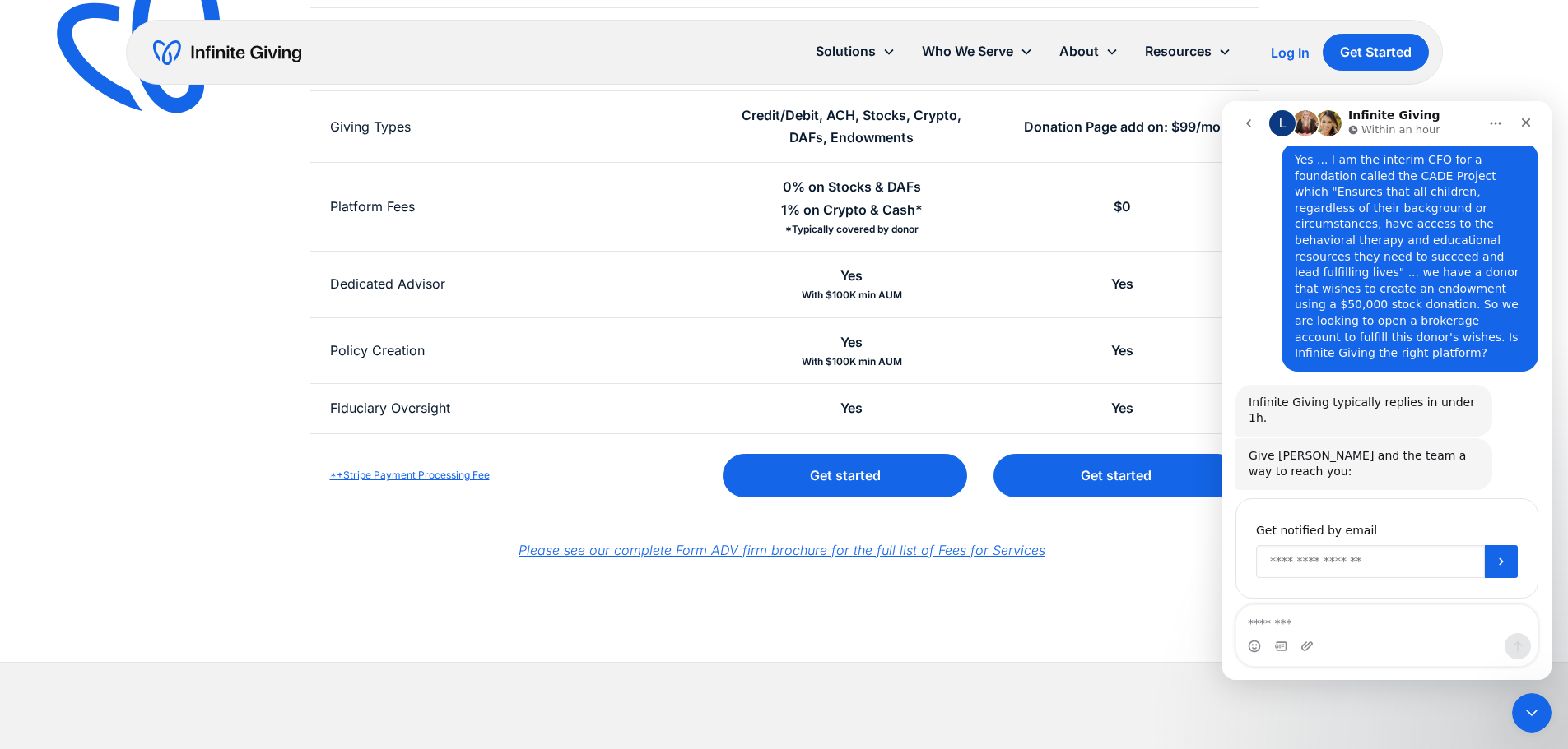
click at [1352, 546] on input "Enter your email" at bounding box center [1370, 562] width 229 height 33
type input "**********"
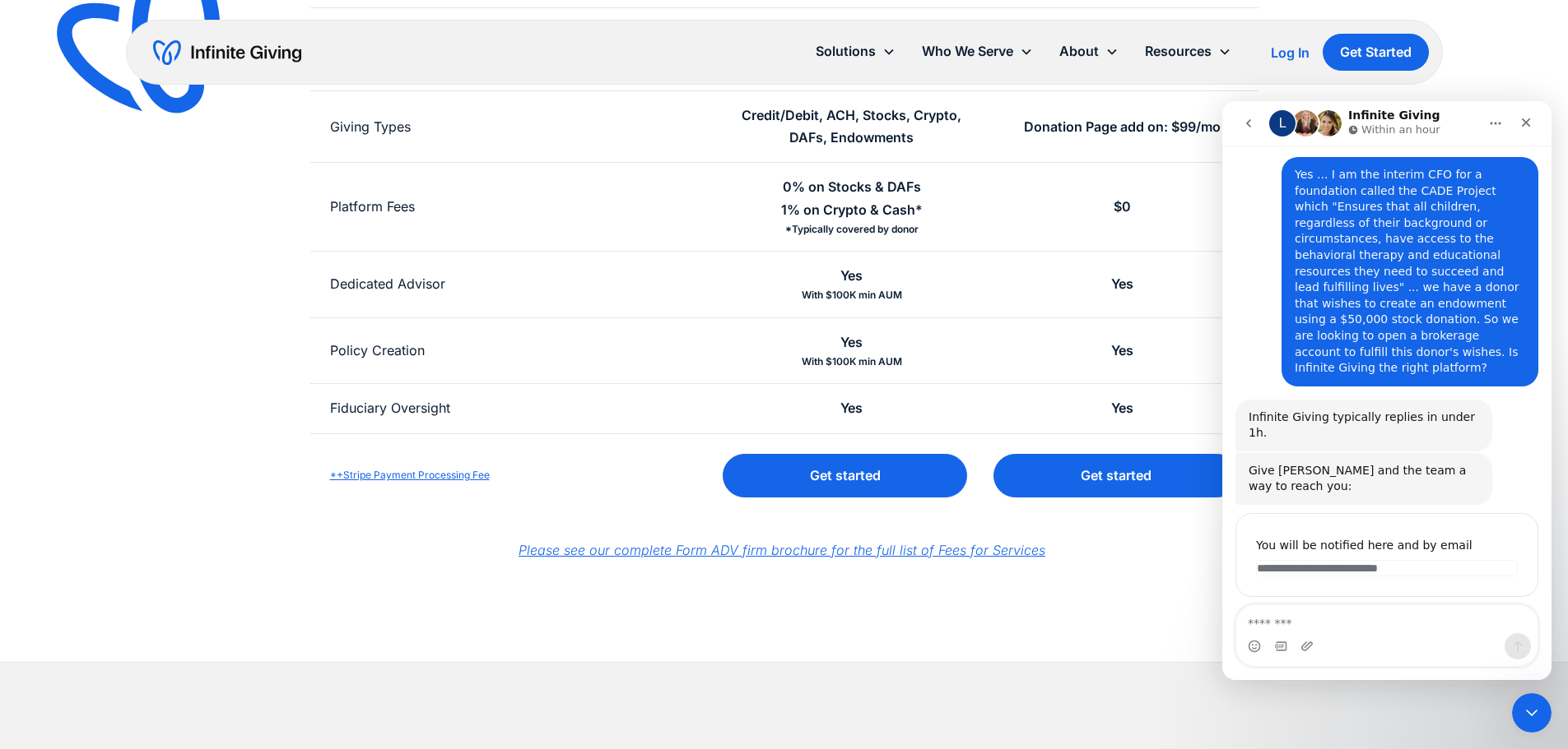
scroll to position [176, 0]
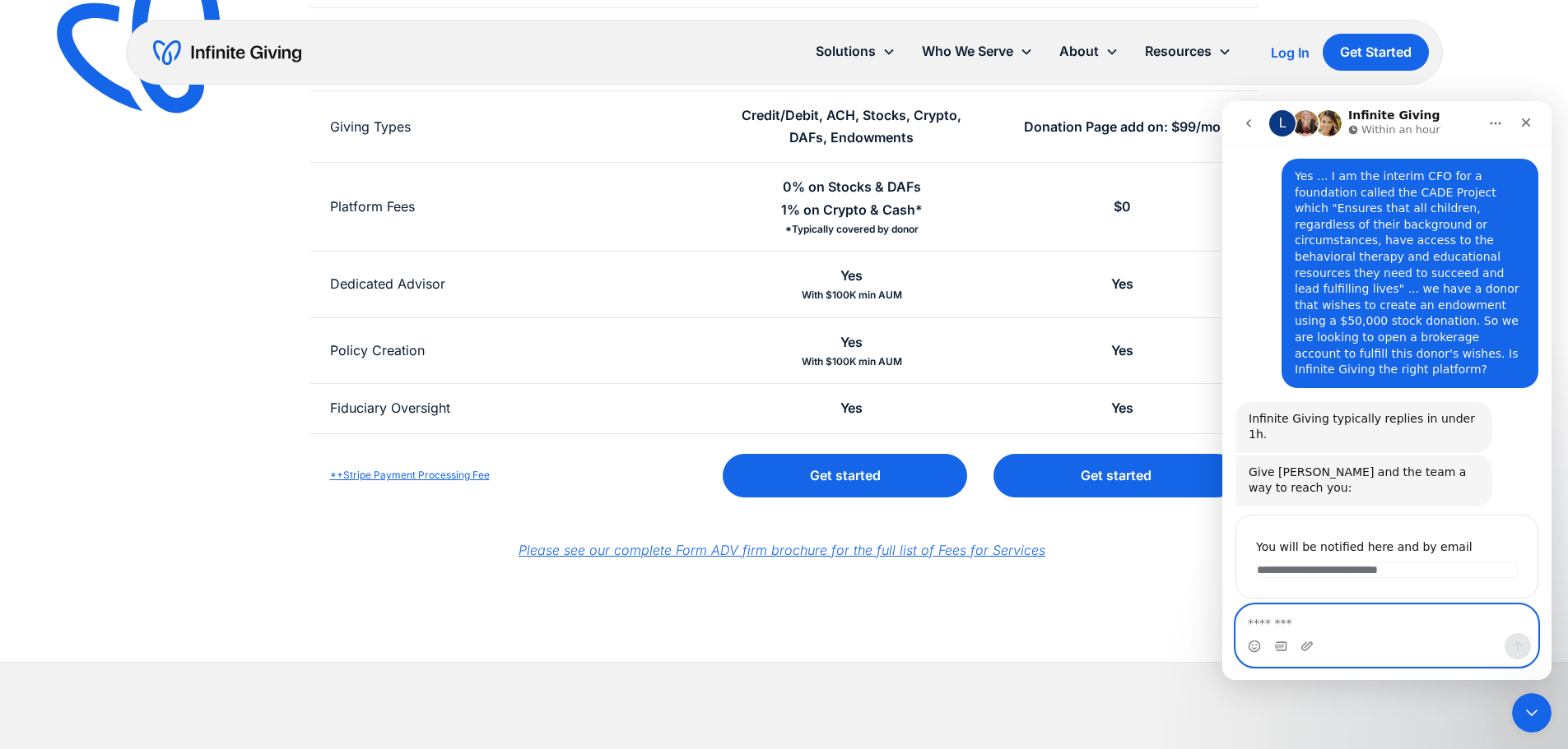
click at [1348, 625] on textarea "Message…" at bounding box center [1387, 619] width 302 height 28
type textarea "*"
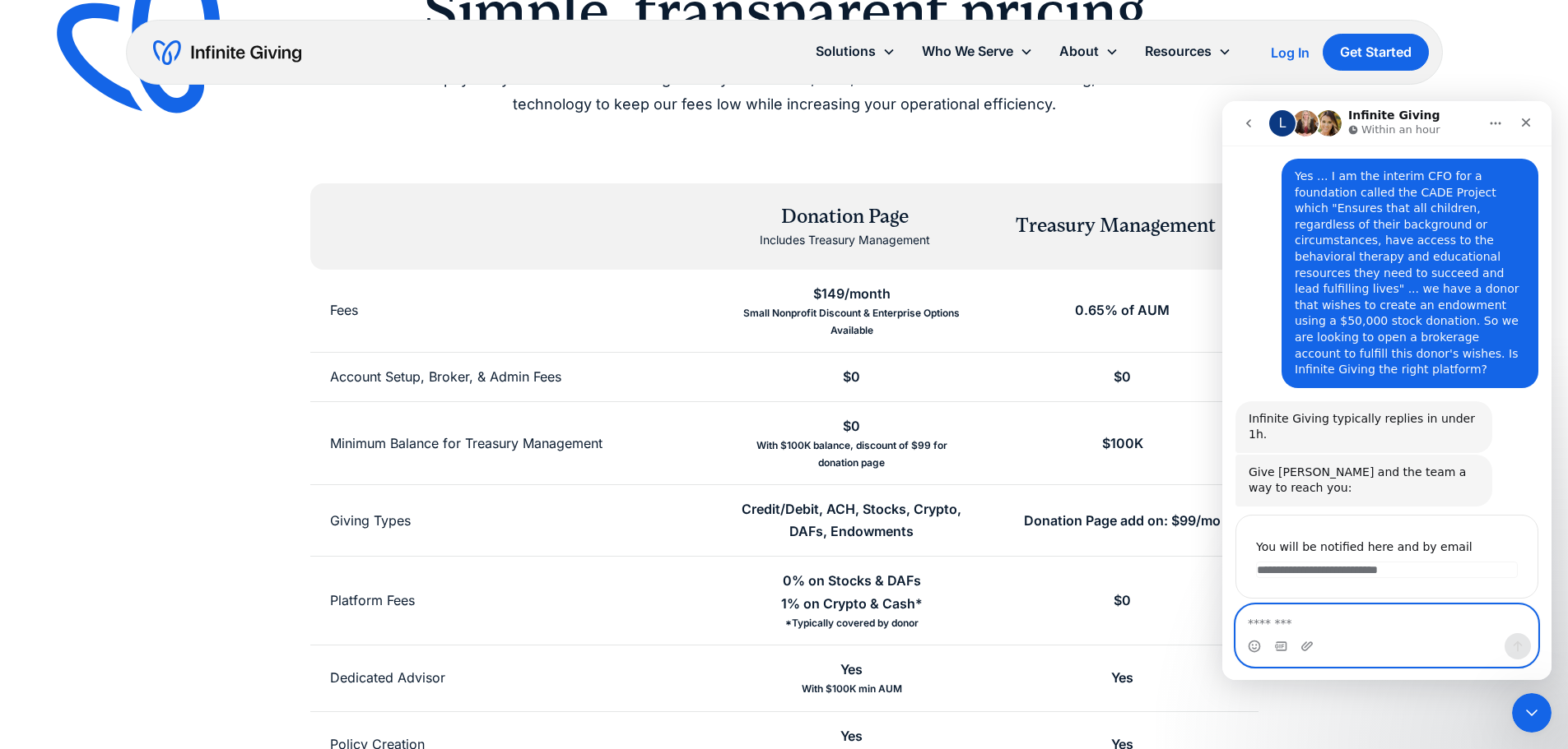
scroll to position [165, 0]
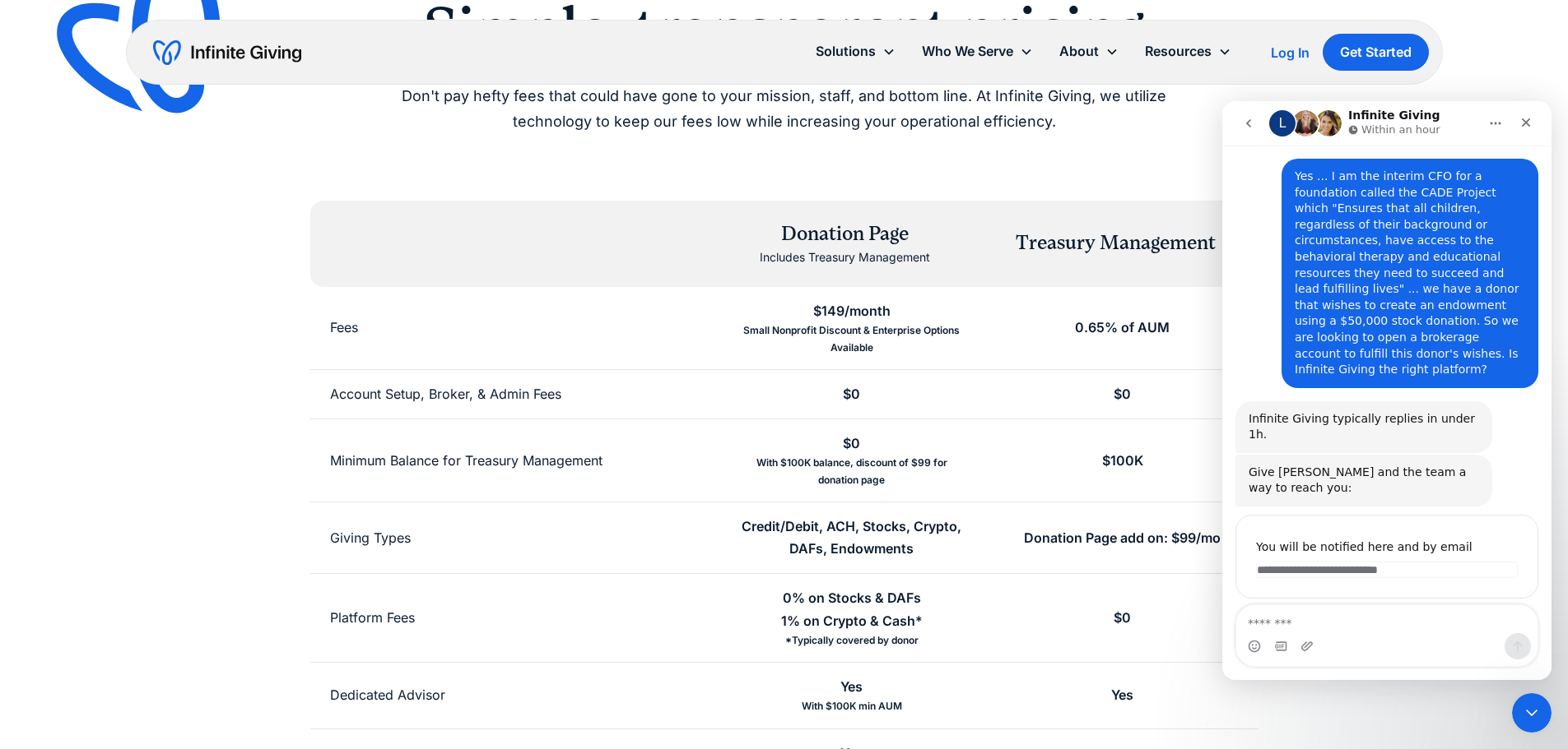
click at [822, 338] on div "Small Nonprofit Discount & Enterprise Options Available" at bounding box center [850, 339] width 231 height 34
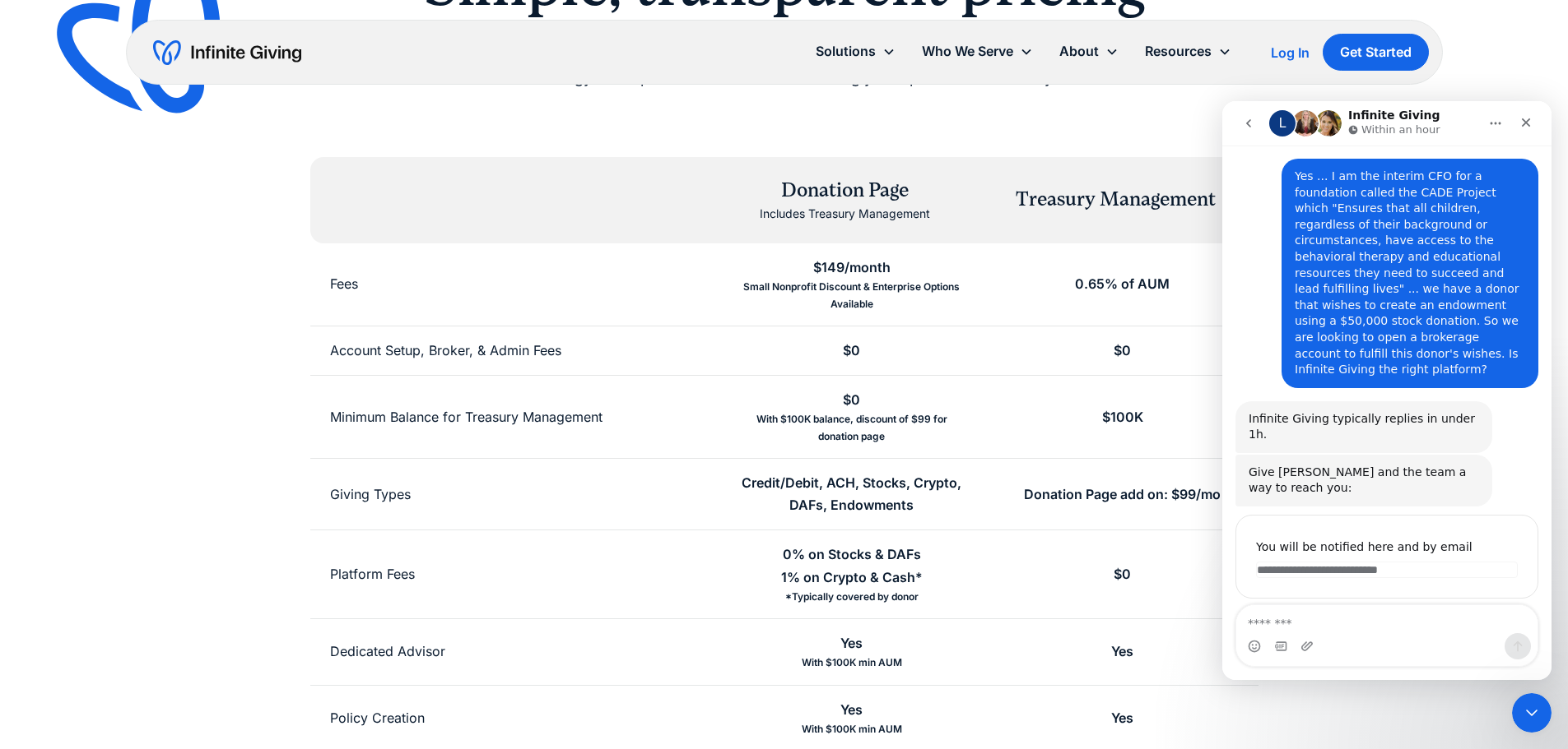
scroll to position [247, 0]
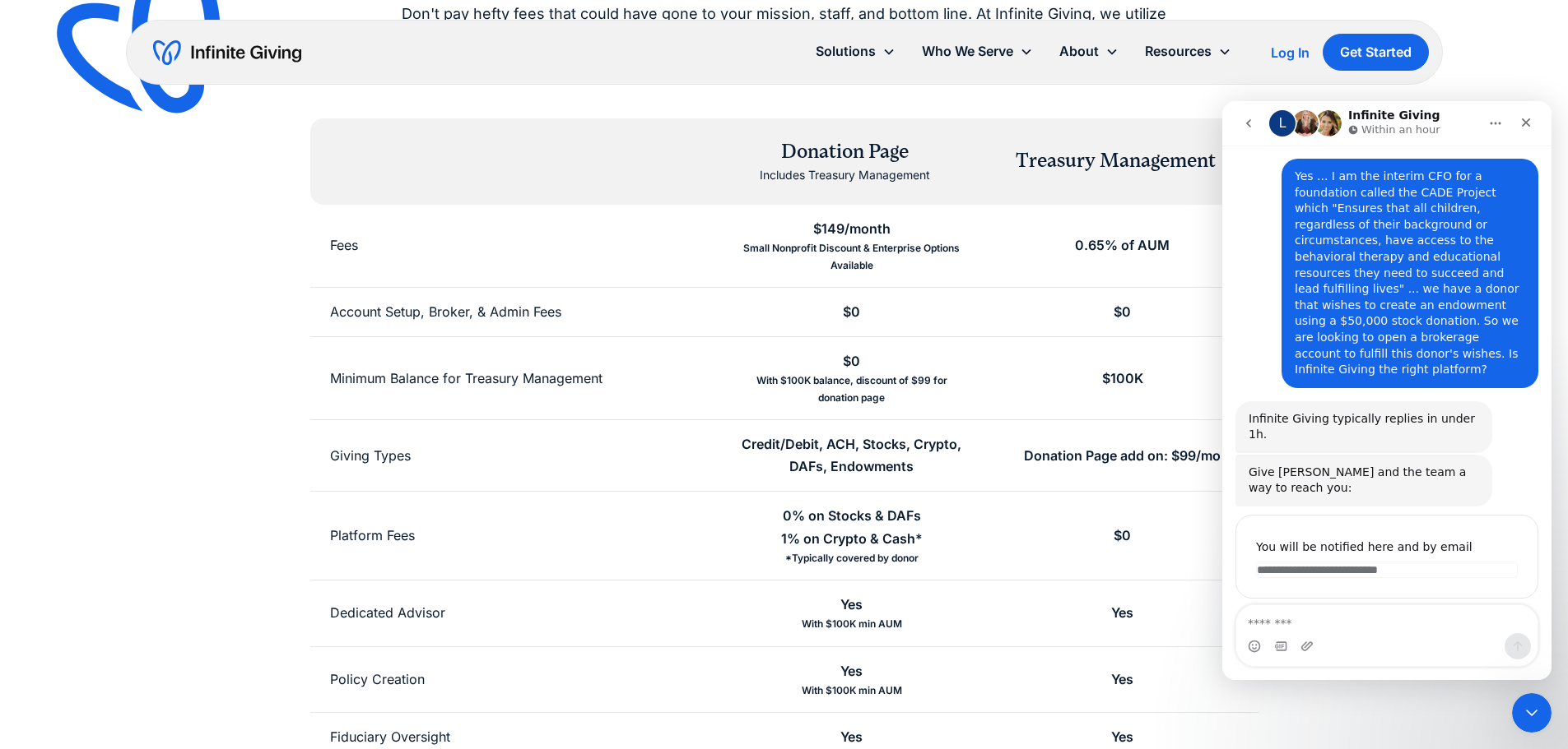
click at [883, 378] on div "With $100K balance, discount of $99 for donation page" at bounding box center [850, 390] width 231 height 34
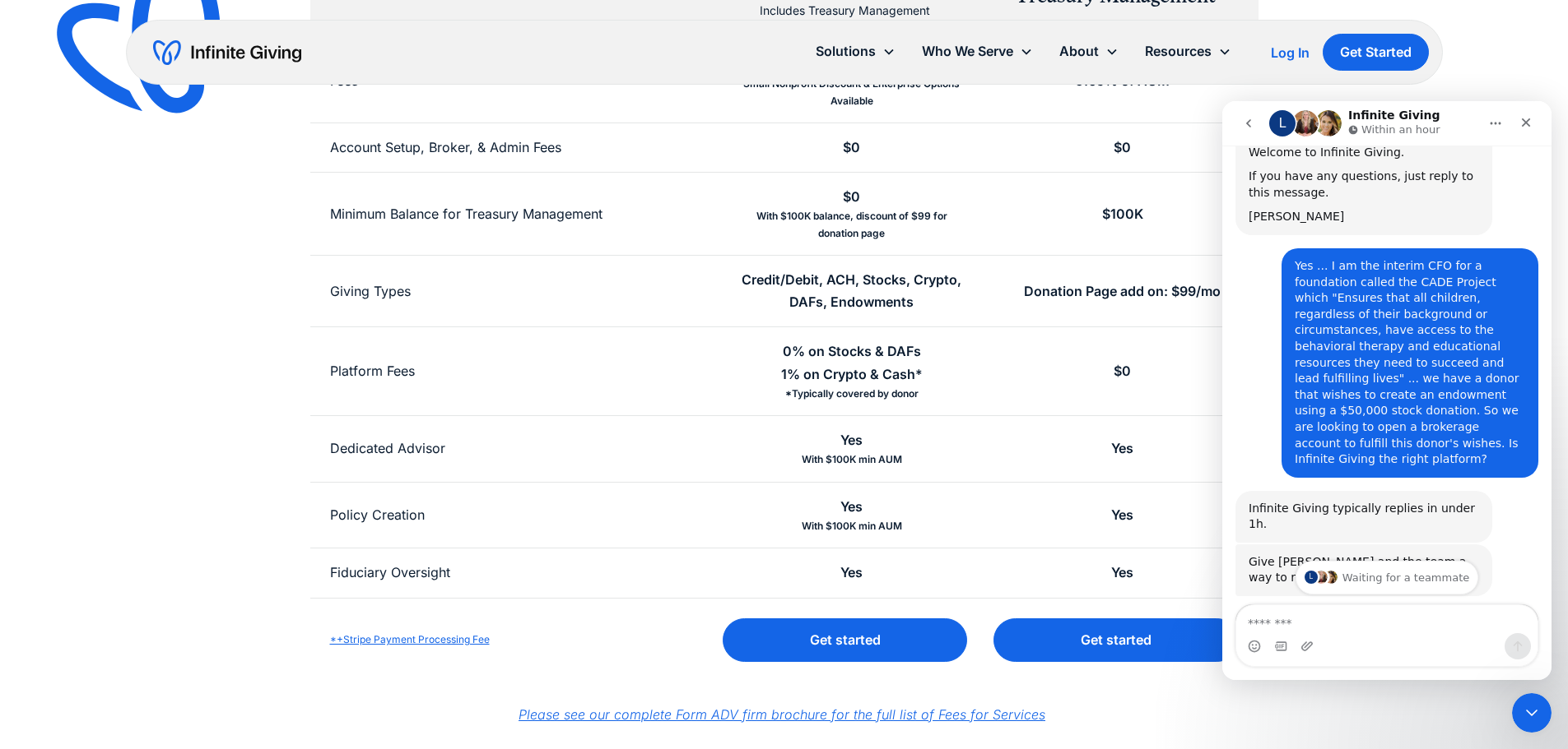
scroll to position [176, 0]
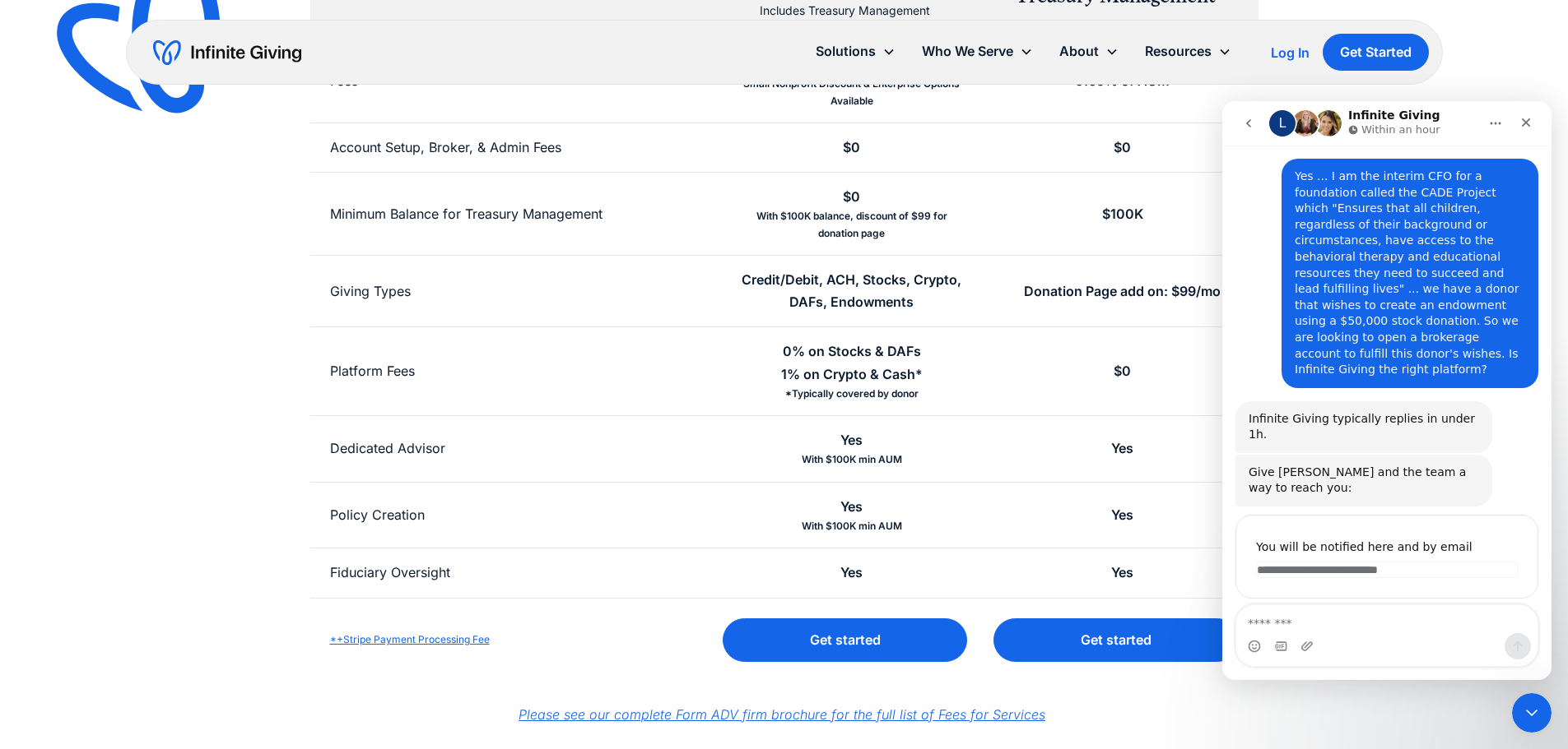
click at [795, 381] on div "0% on Stocks & DAFs 1% on Crypto & Cash*" at bounding box center [851, 362] width 142 height 45
click at [849, 572] on div "Yes" at bounding box center [851, 572] width 22 height 22
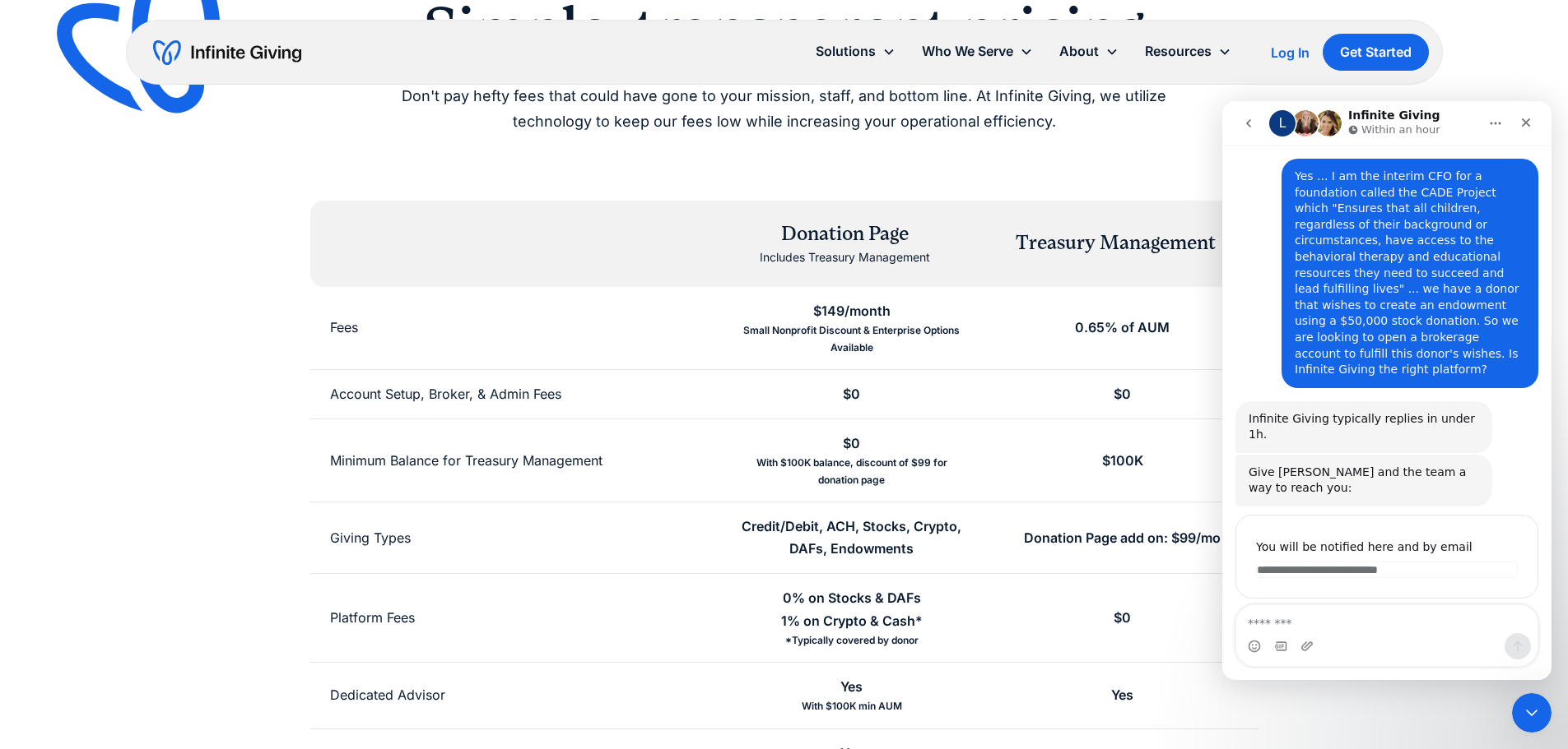
scroll to position [0, 0]
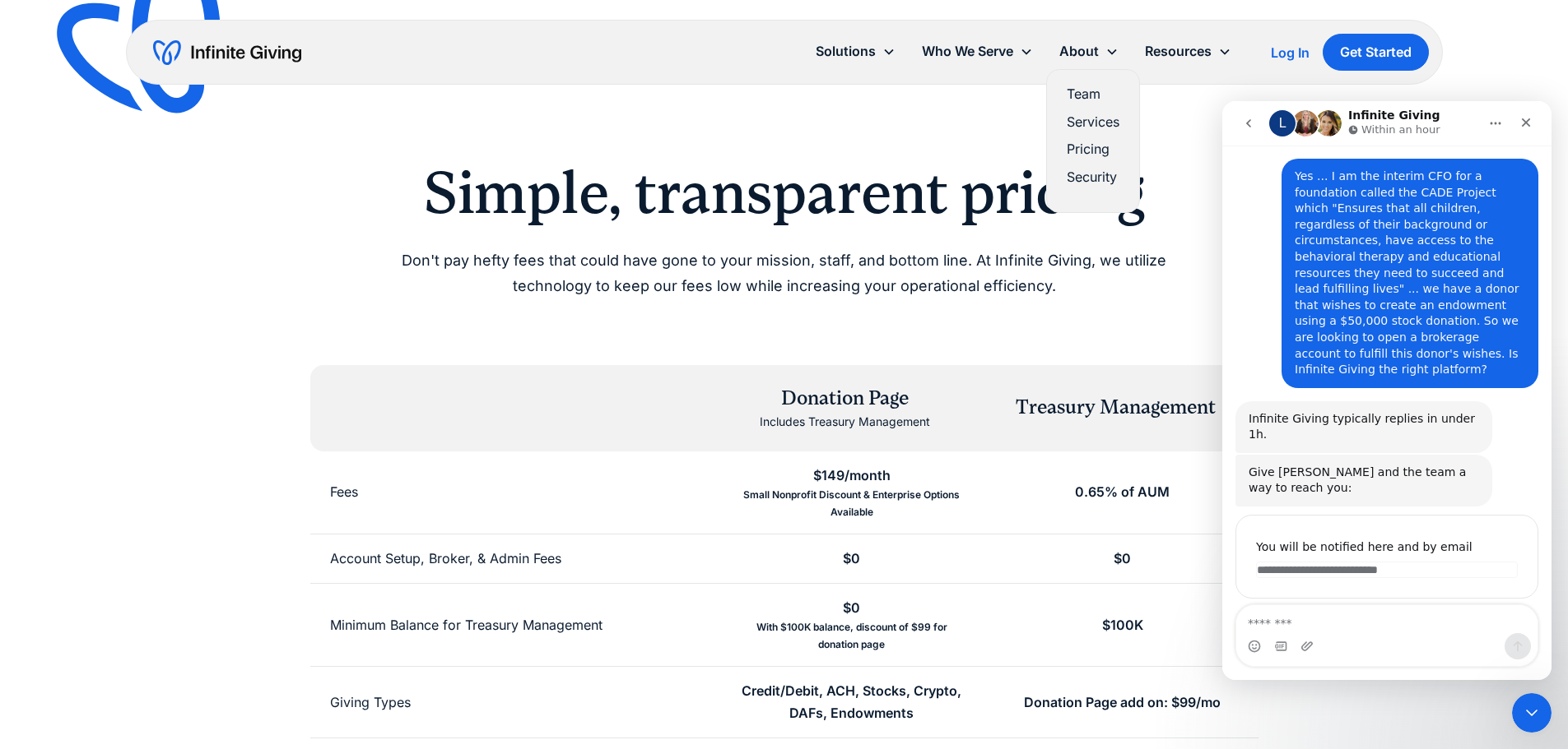
click at [1084, 123] on link "Services" at bounding box center [1093, 122] width 53 height 22
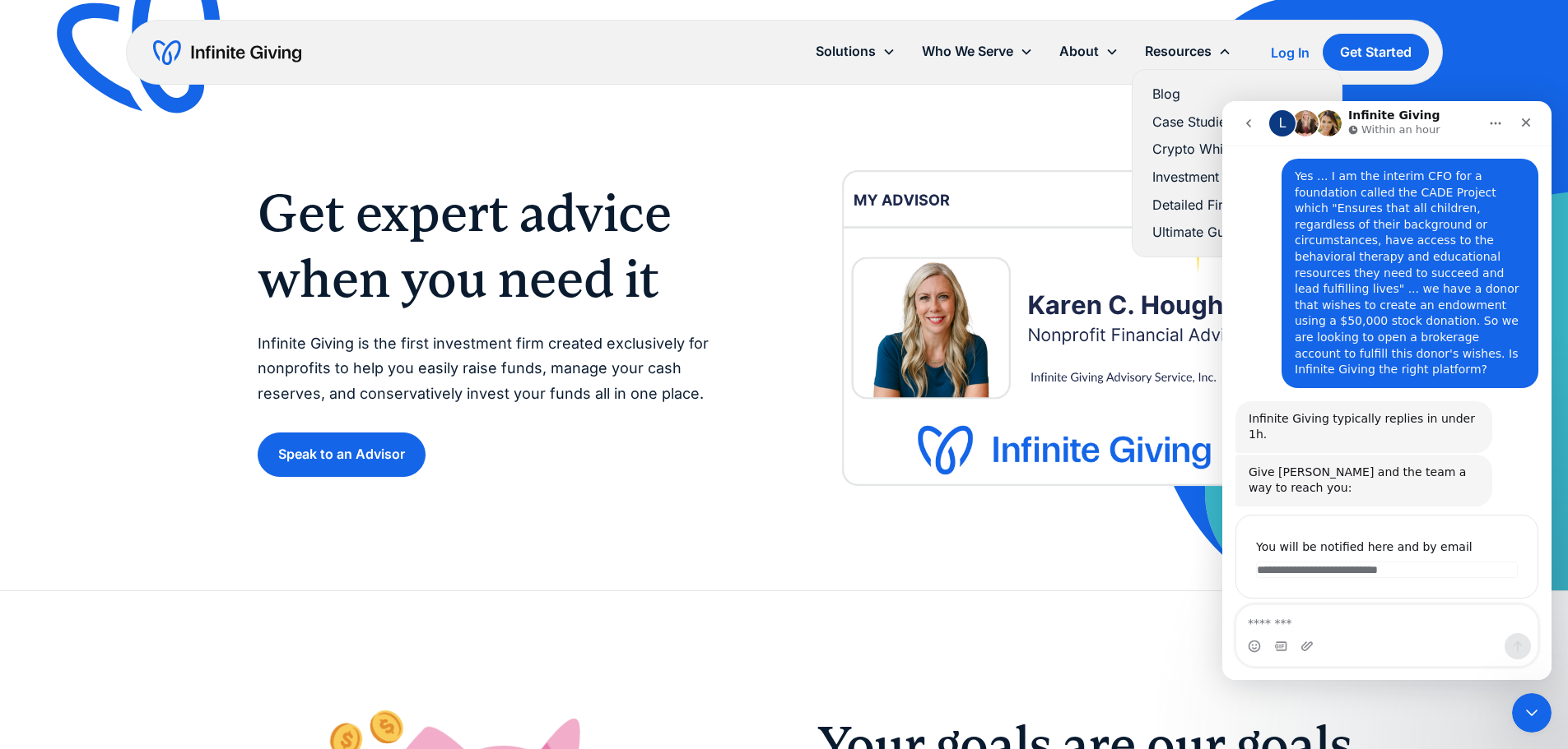
click at [1177, 116] on link "Case Studies" at bounding box center [1237, 122] width 170 height 22
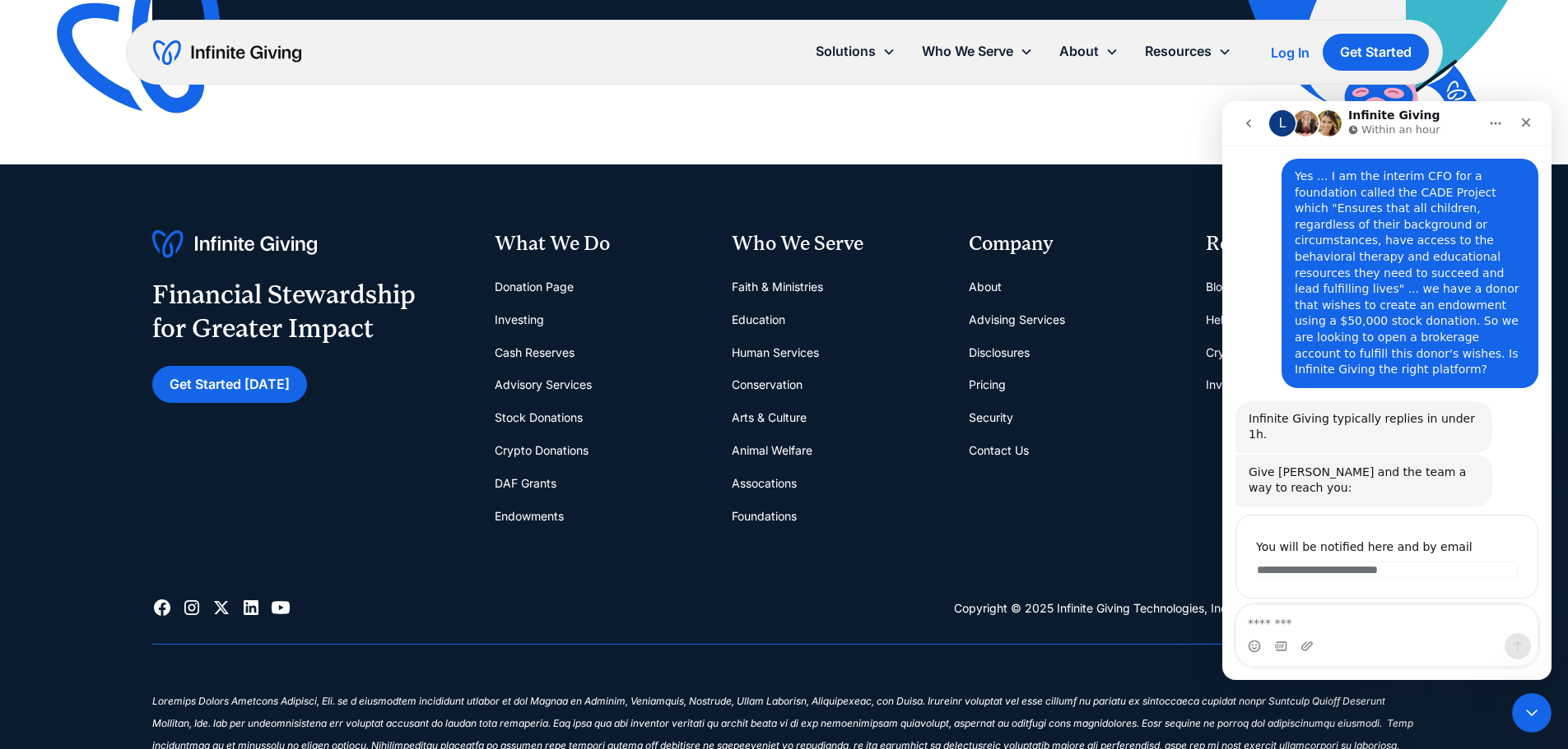
scroll to position [1974, 0]
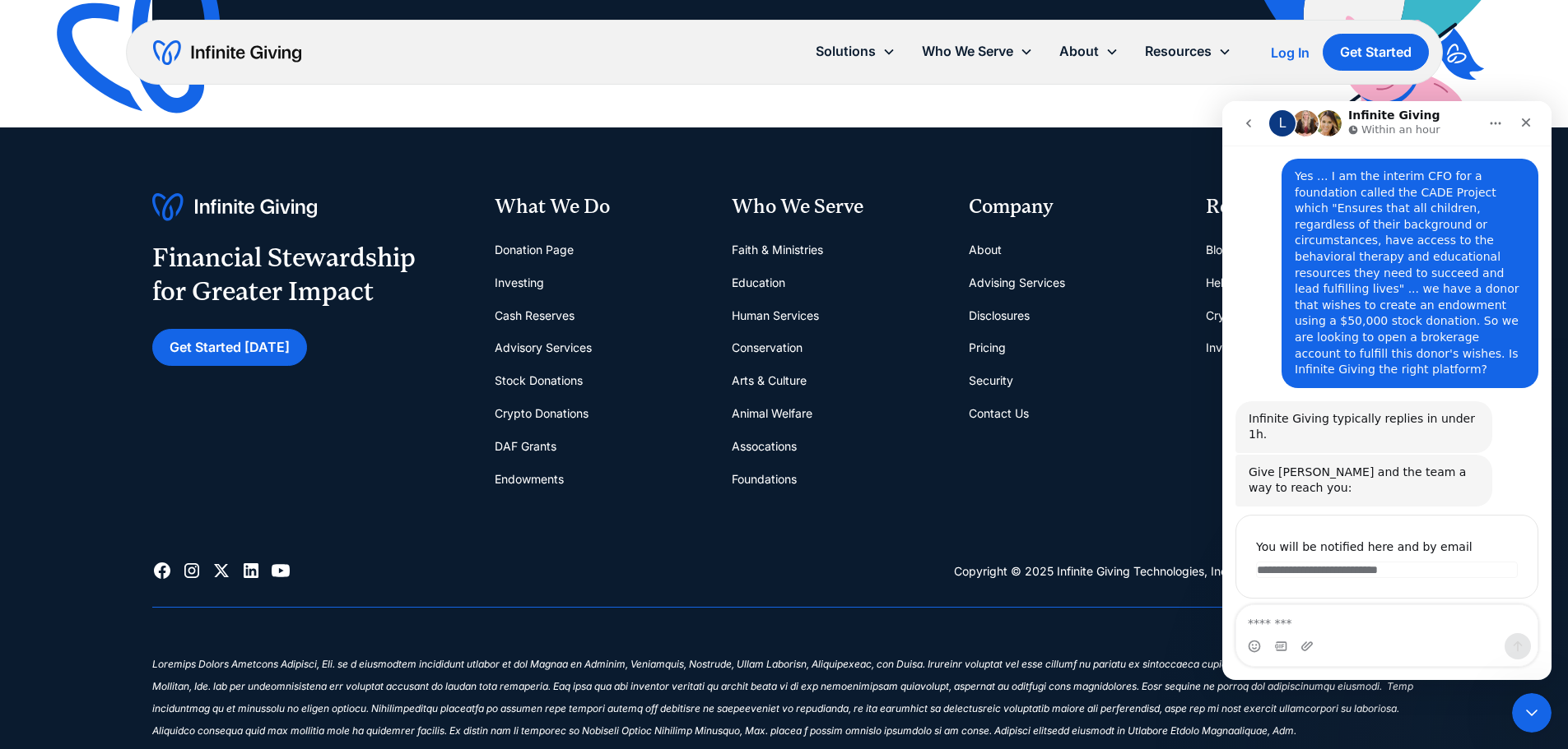
click at [530, 441] on link "DAF Grants" at bounding box center [525, 446] width 62 height 33
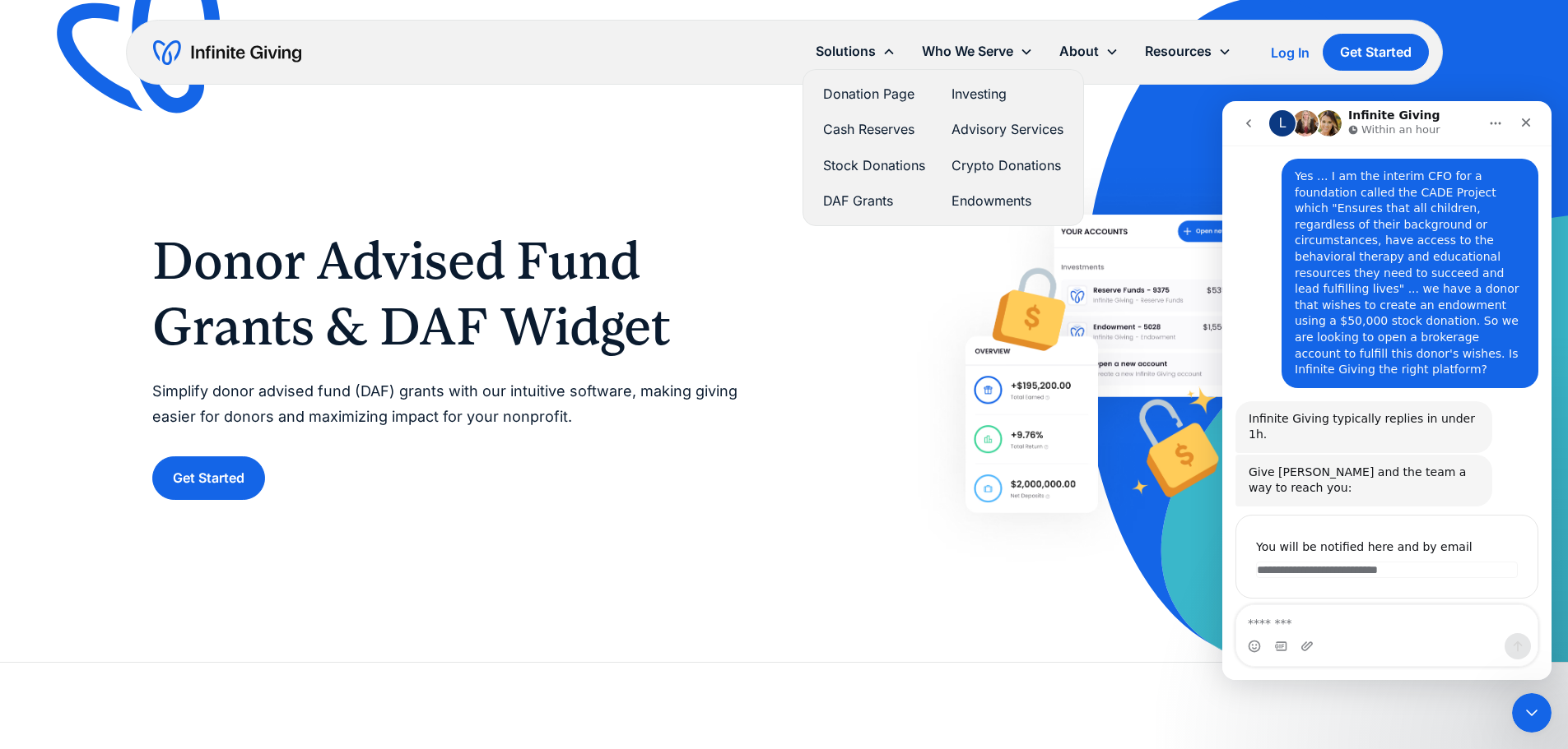
click at [969, 195] on link "Endowments" at bounding box center [1007, 201] width 112 height 22
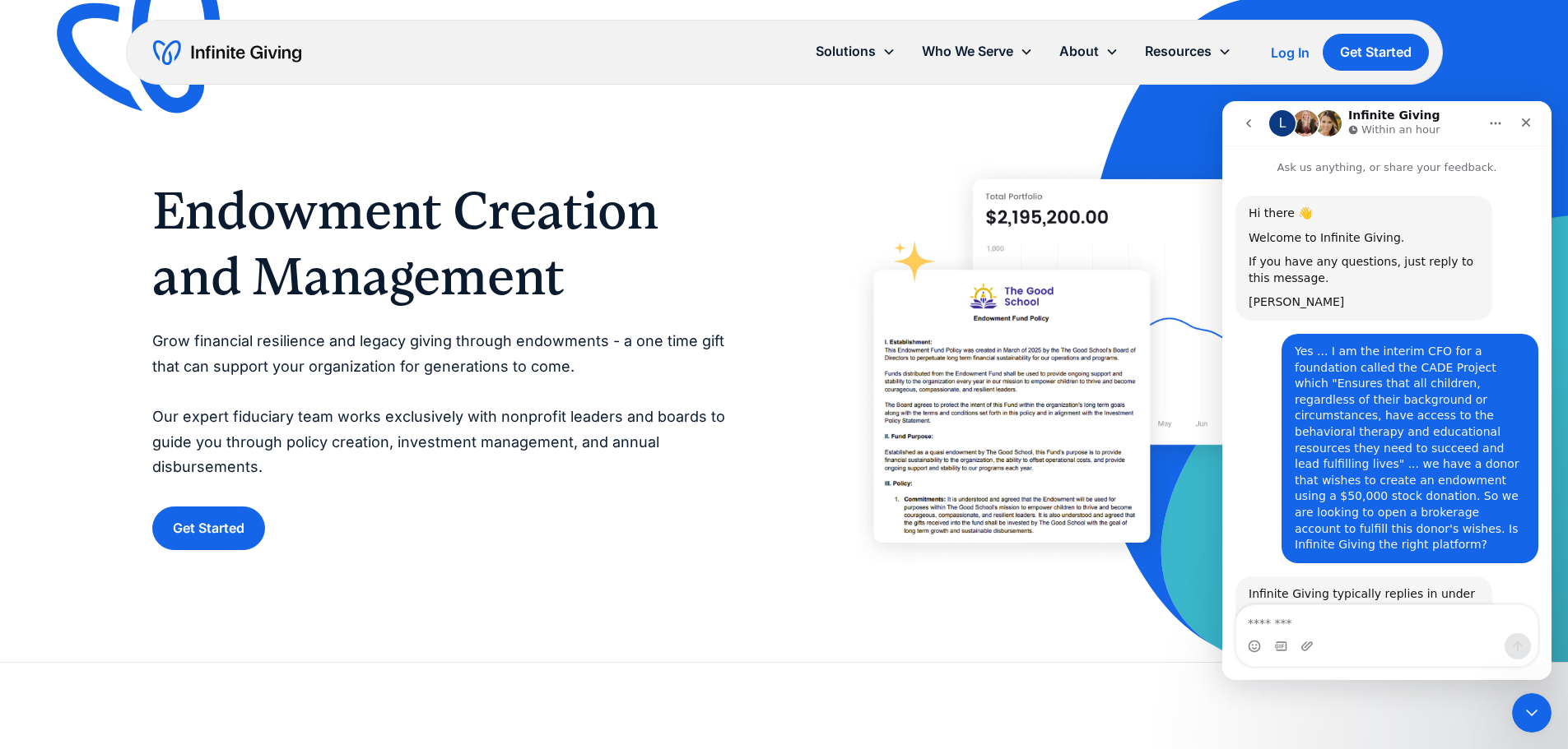
scroll to position [176, 0]
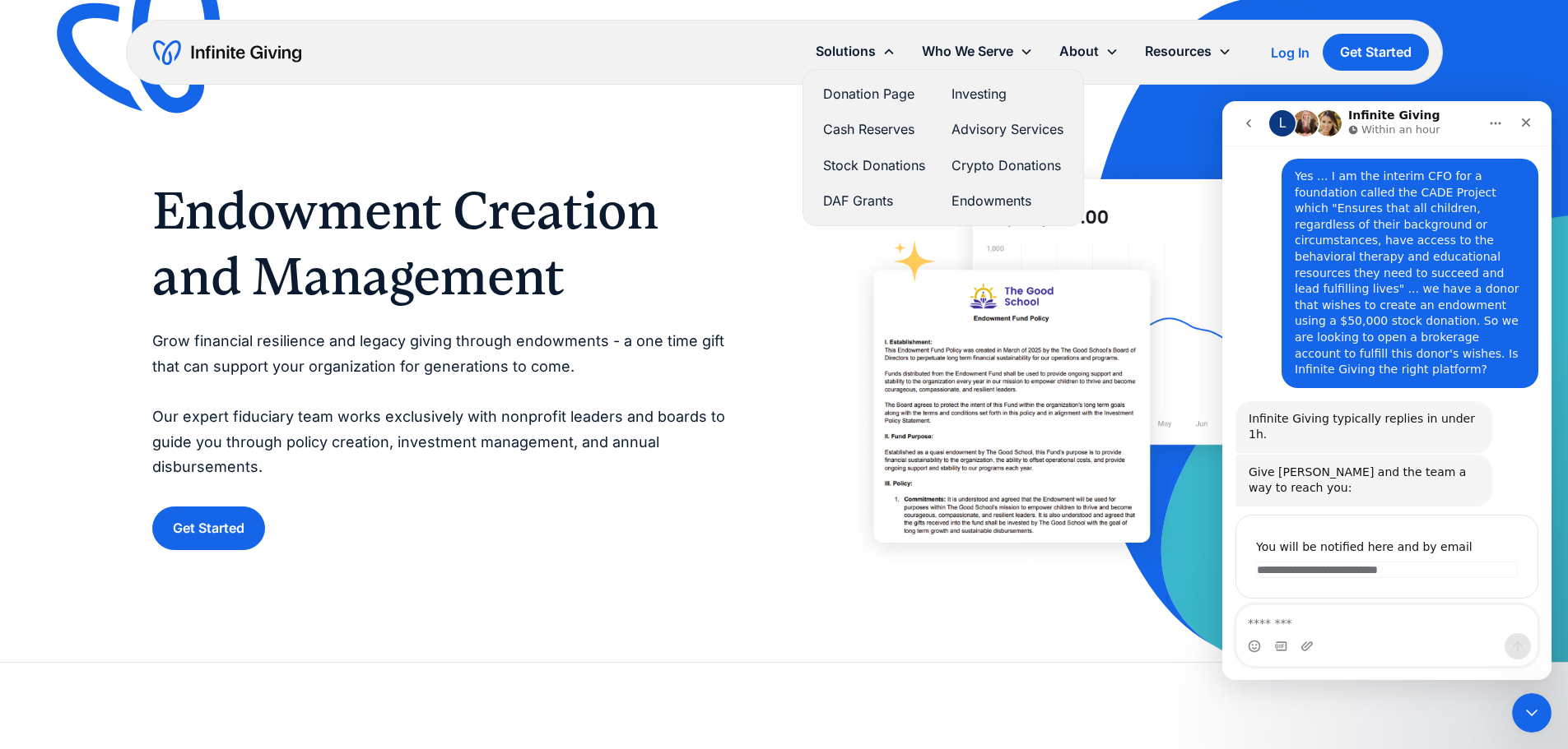
click at [844, 96] on link "Donation Page" at bounding box center [873, 94] width 102 height 22
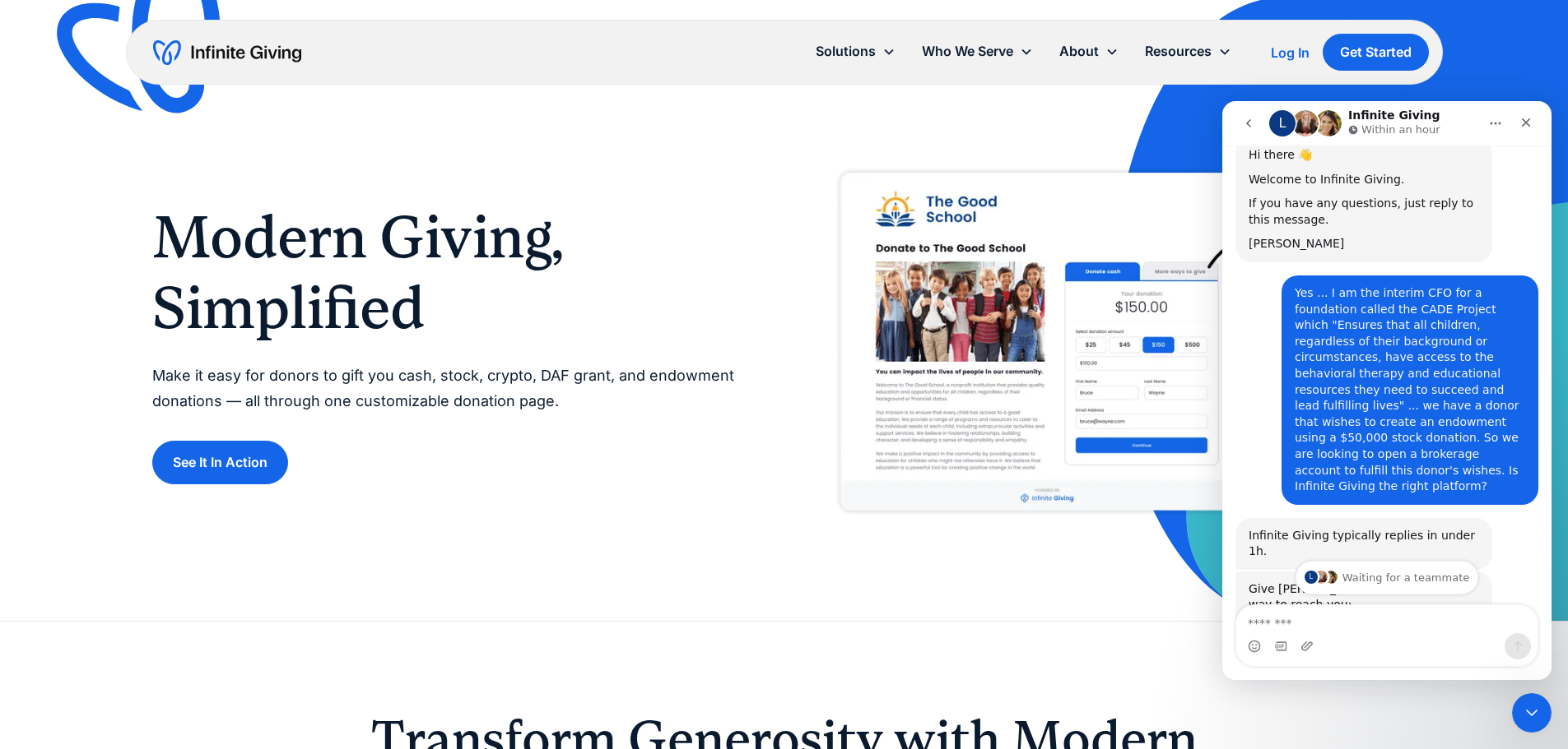
scroll to position [176, 0]
